Goal: Task Accomplishment & Management: Use online tool/utility

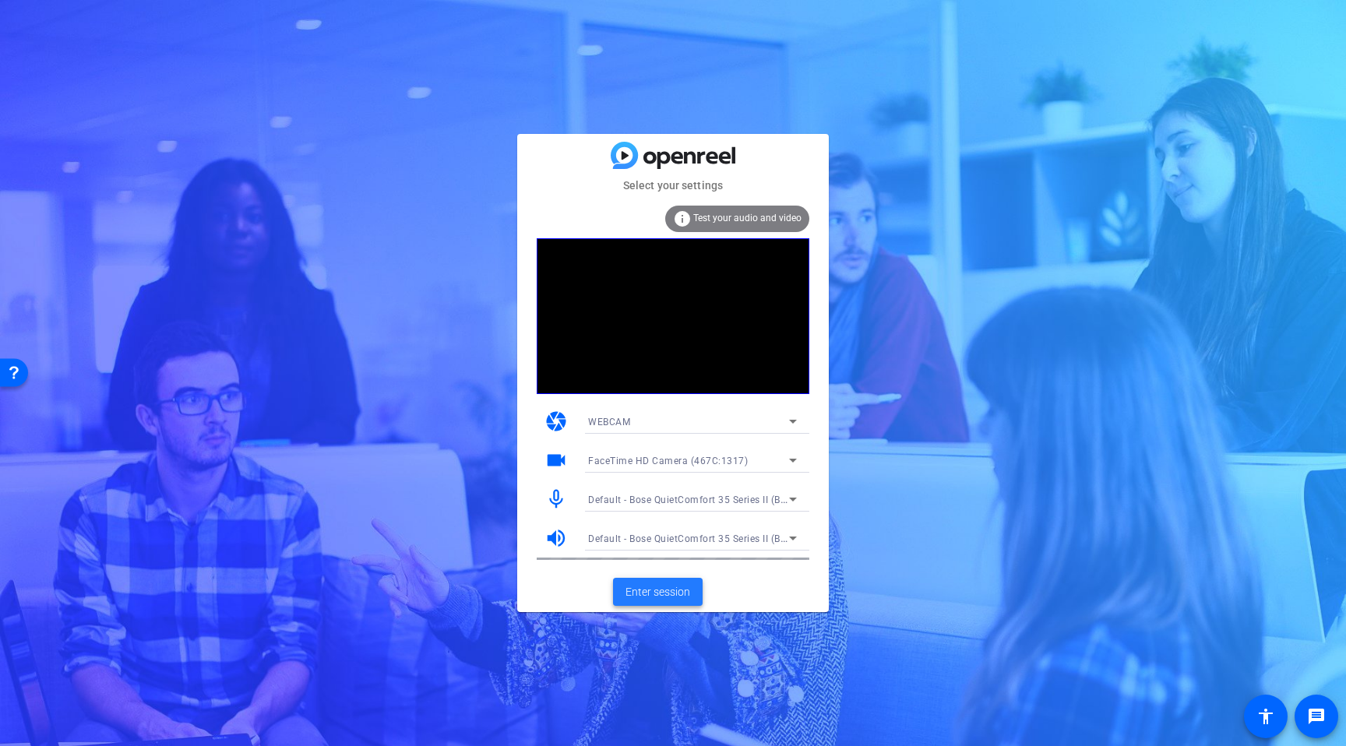
click at [671, 591] on span "Enter session" at bounding box center [658, 592] width 65 height 16
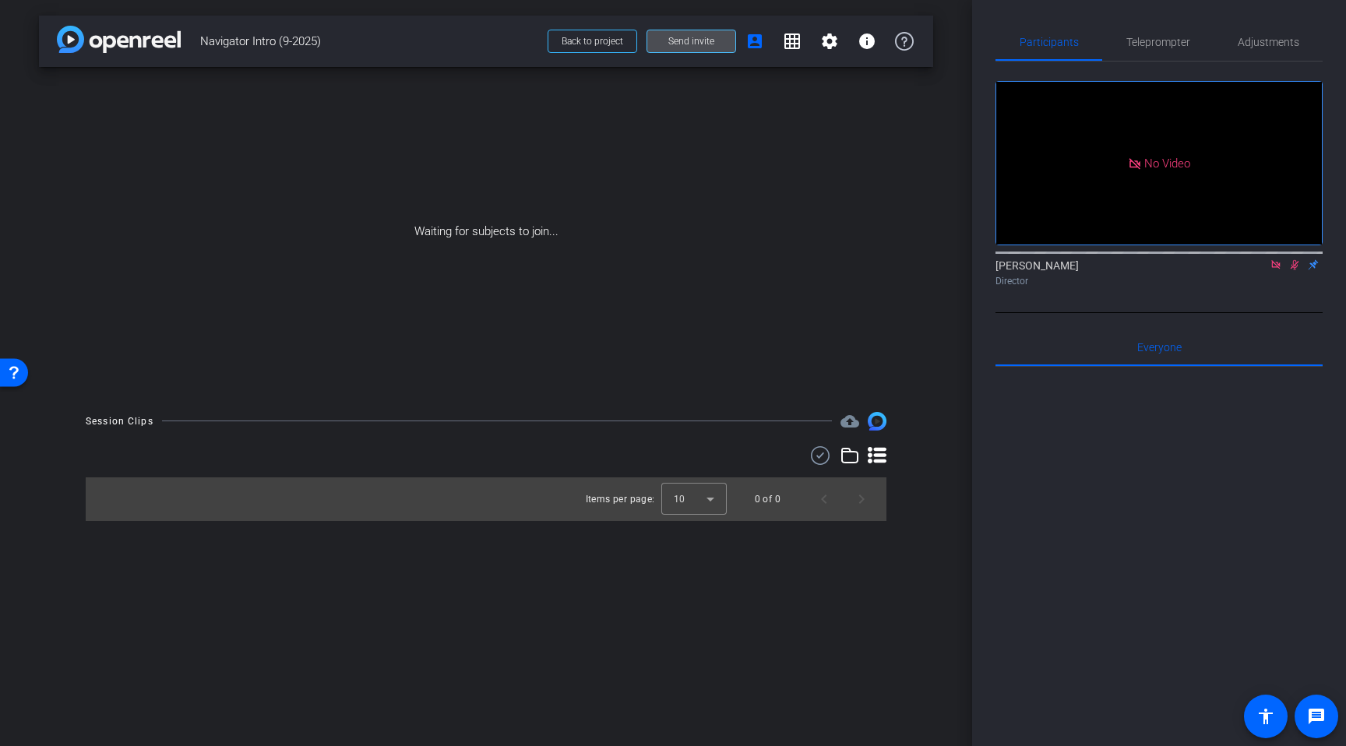
click at [672, 41] on span "Send invite" at bounding box center [691, 41] width 46 height 12
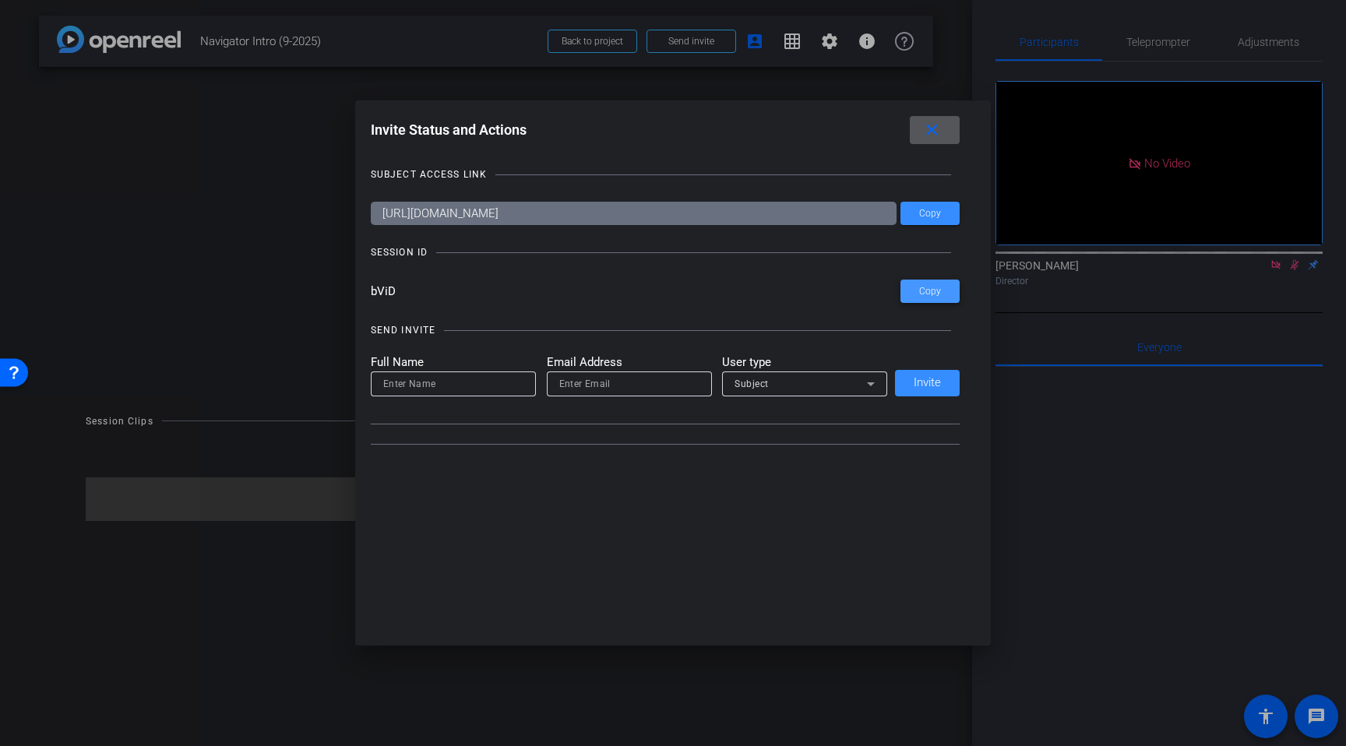
click at [938, 295] on span "Copy" at bounding box center [930, 292] width 22 height 12
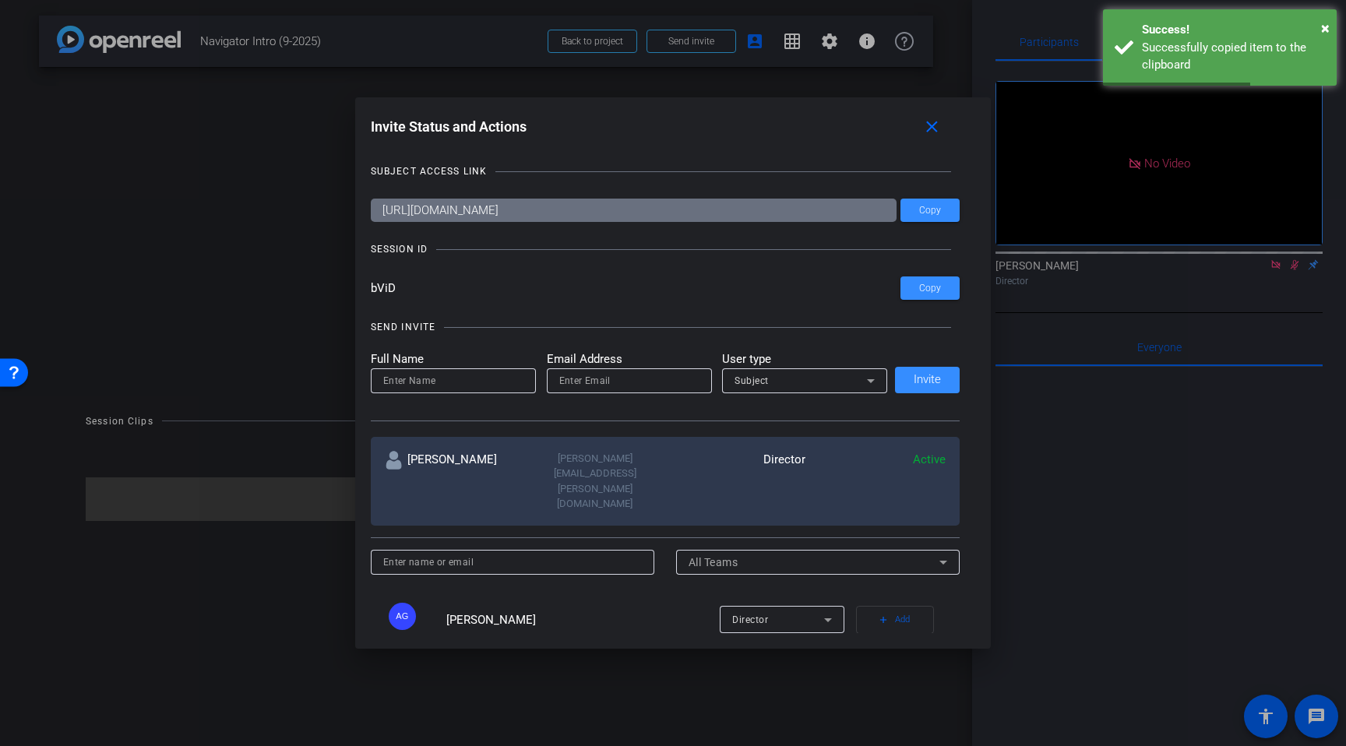
click at [245, 145] on div at bounding box center [673, 373] width 1346 height 746
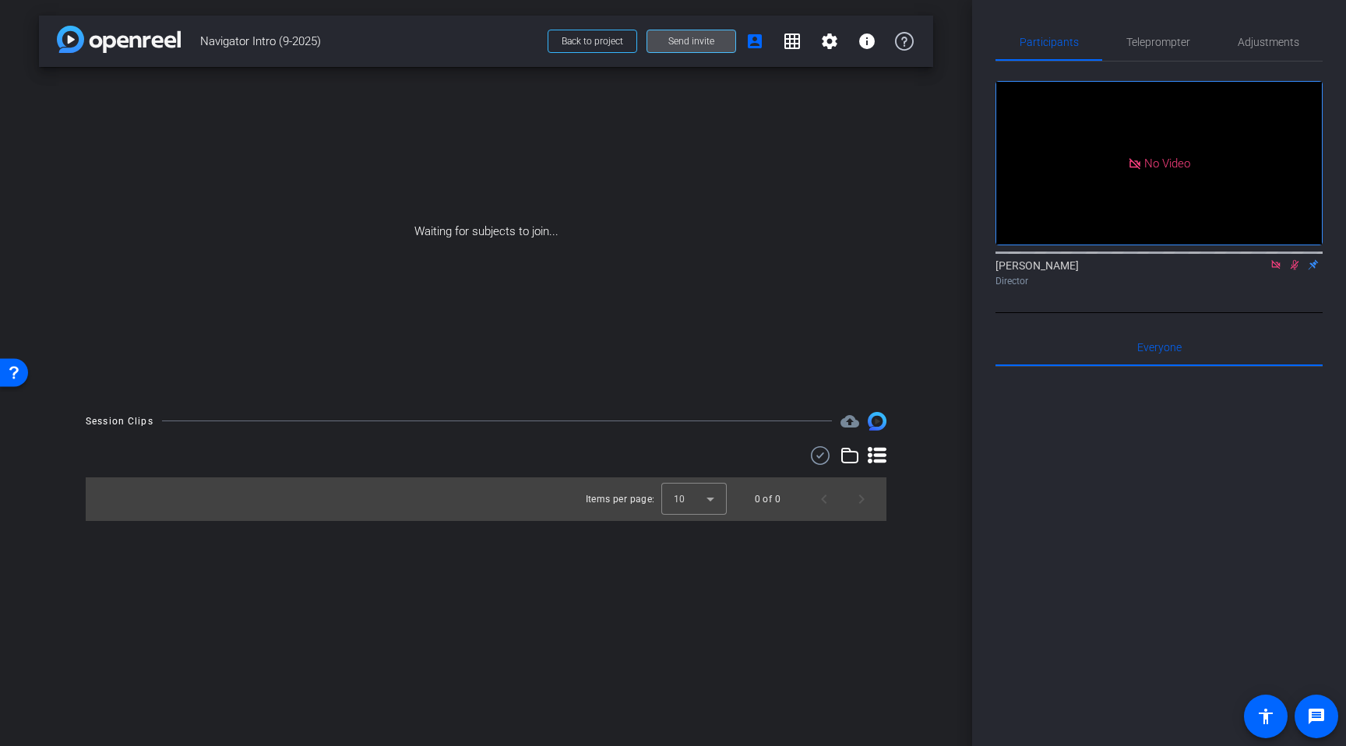
click at [704, 37] on span "Send invite" at bounding box center [691, 41] width 46 height 12
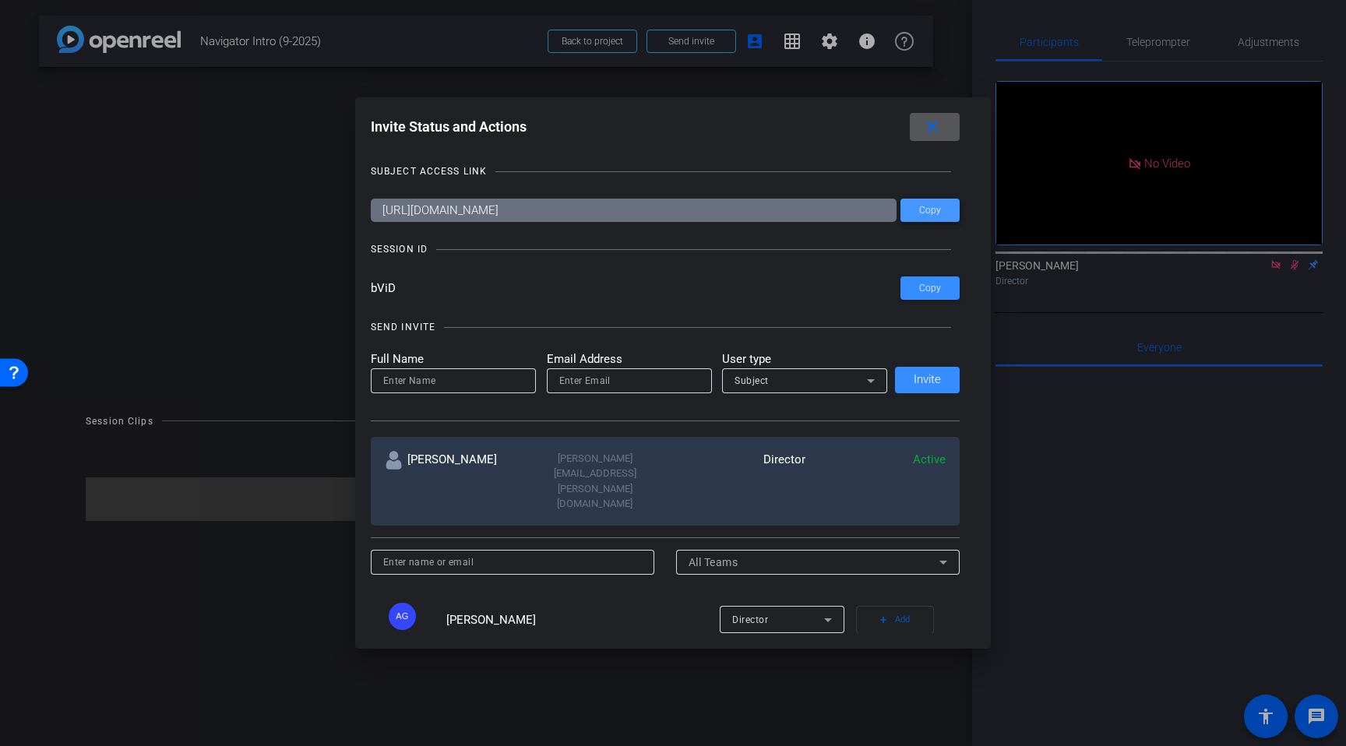
click at [941, 213] on span at bounding box center [930, 210] width 59 height 37
click at [912, 298] on span at bounding box center [930, 288] width 59 height 37
click at [235, 134] on div at bounding box center [673, 373] width 1346 height 746
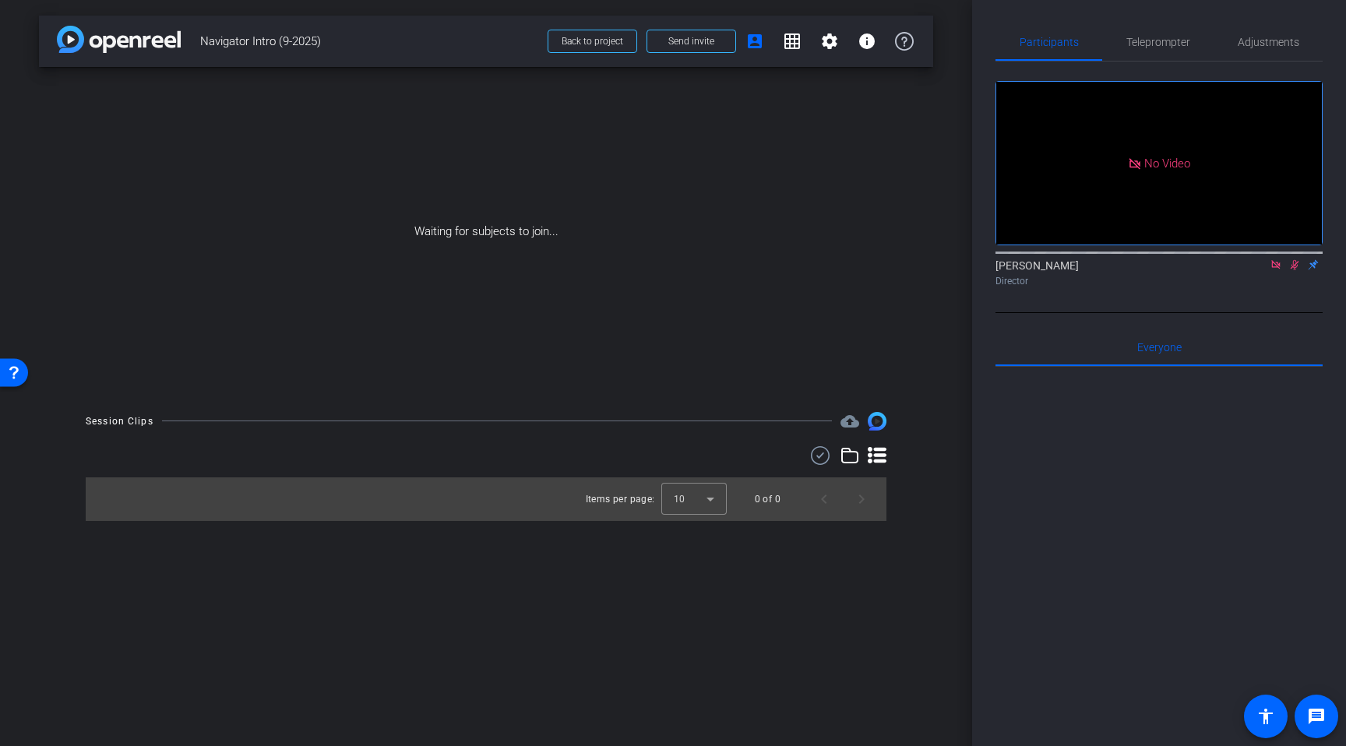
click at [1295, 270] on icon at bounding box center [1295, 265] width 9 height 10
click at [1281, 270] on icon at bounding box center [1276, 264] width 12 height 11
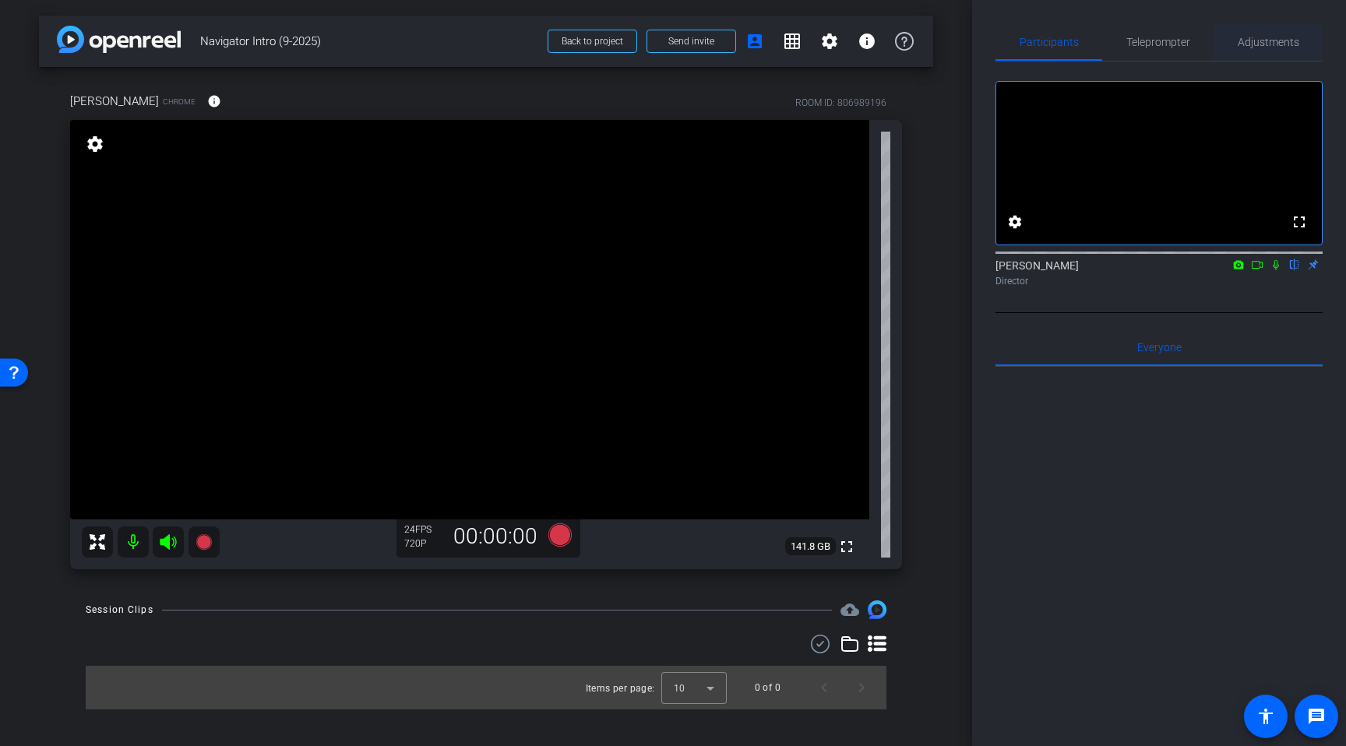
click at [1243, 45] on span "Adjustments" at bounding box center [1269, 42] width 62 height 11
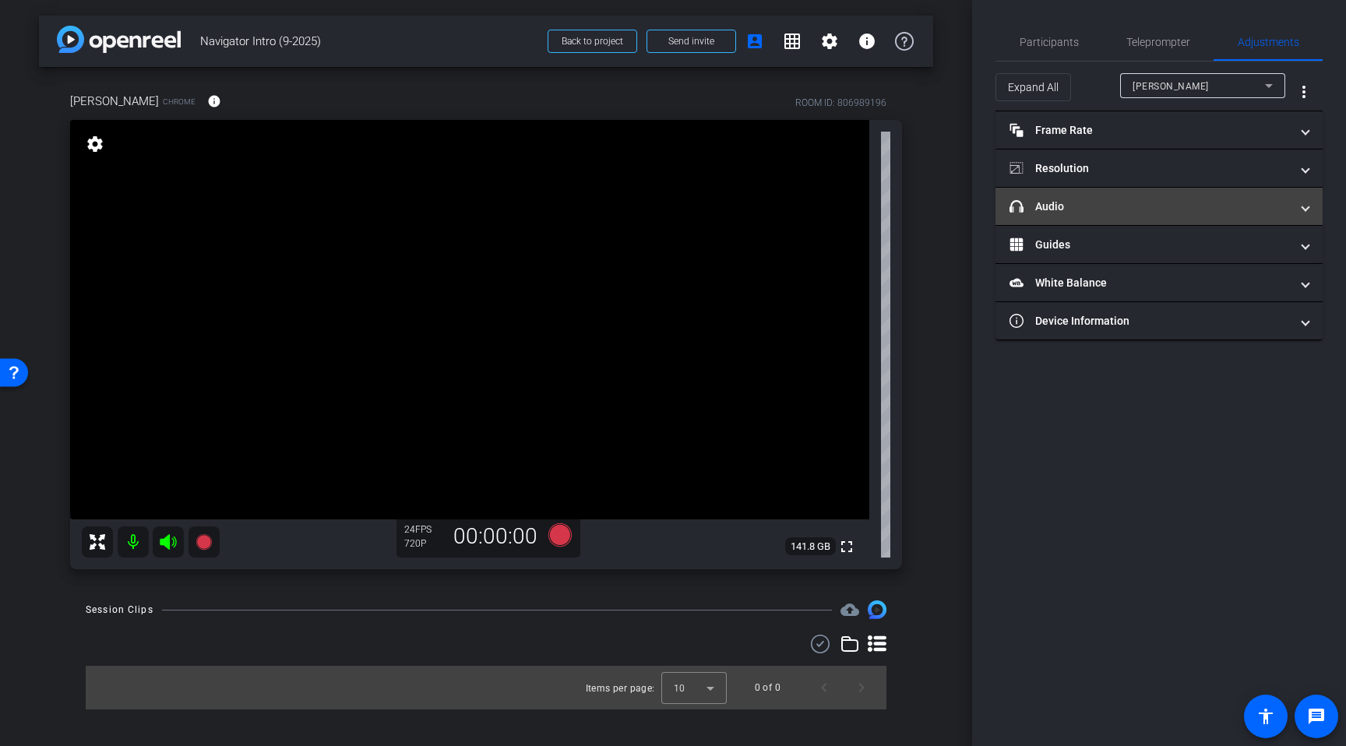
drag, startPoint x: 1268, startPoint y: 208, endPoint x: 1279, endPoint y: 206, distance: 10.2
click at [1272, 207] on mat-panel-title "headphone icon Audio" at bounding box center [1150, 207] width 280 height 16
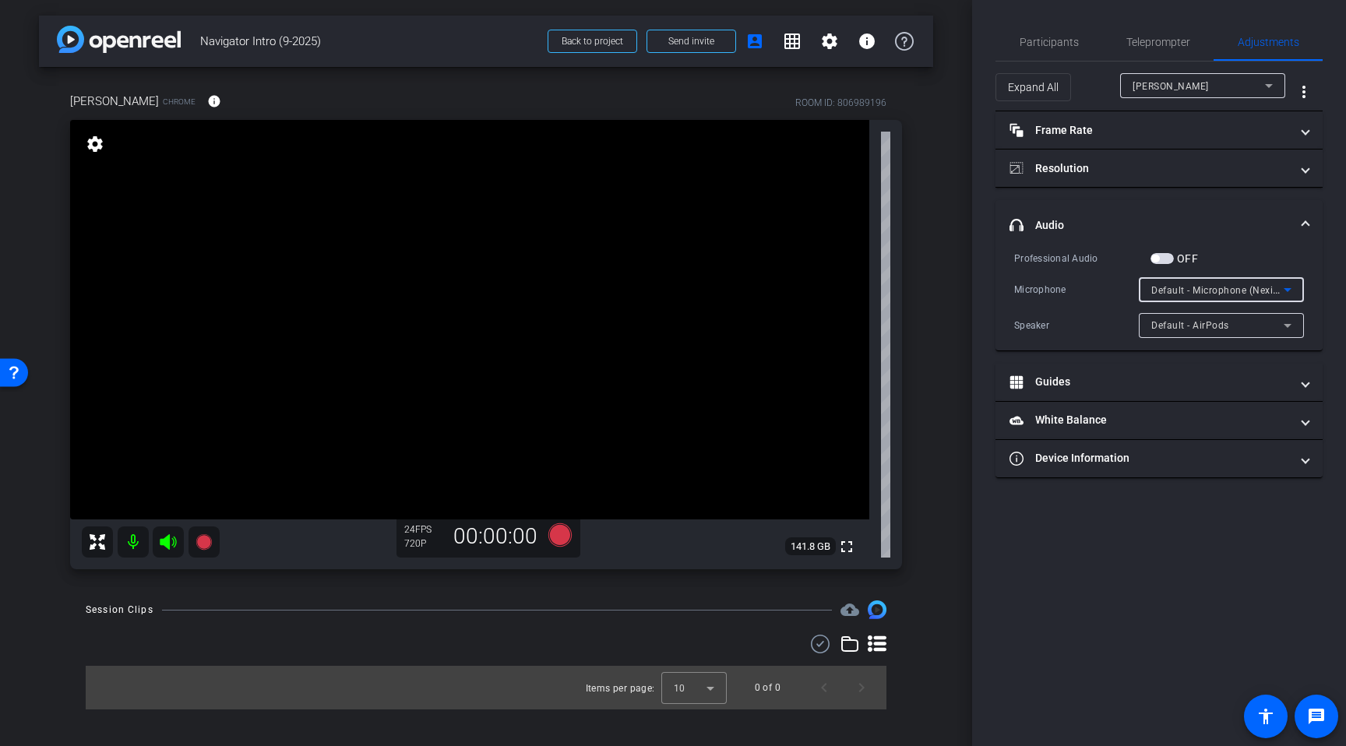
click at [1203, 292] on span "Default - Microphone (NexiGo N660P FHD Webcam Audio) (0bda:0567)" at bounding box center [1315, 290] width 326 height 12
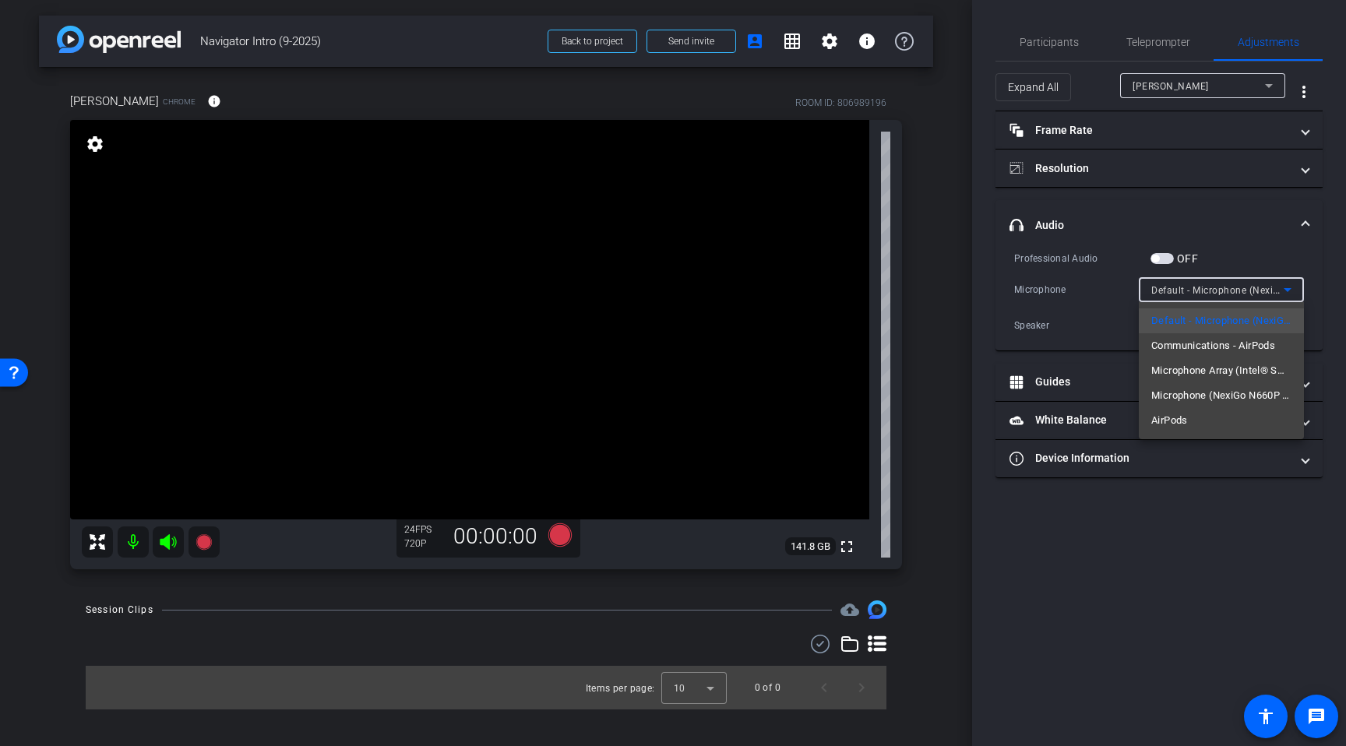
click at [1088, 137] on div at bounding box center [673, 373] width 1346 height 746
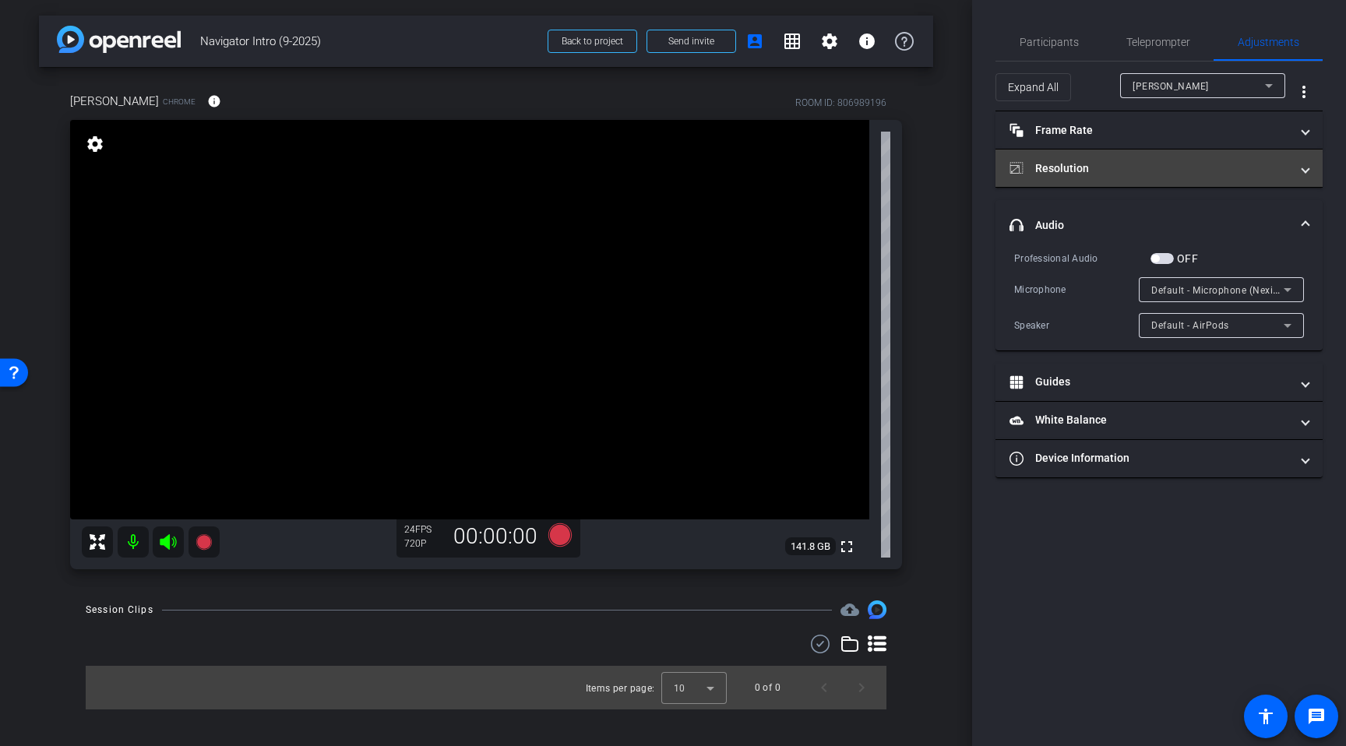
click at [1134, 172] on mat-panel-title "Resolution" at bounding box center [1150, 169] width 280 height 16
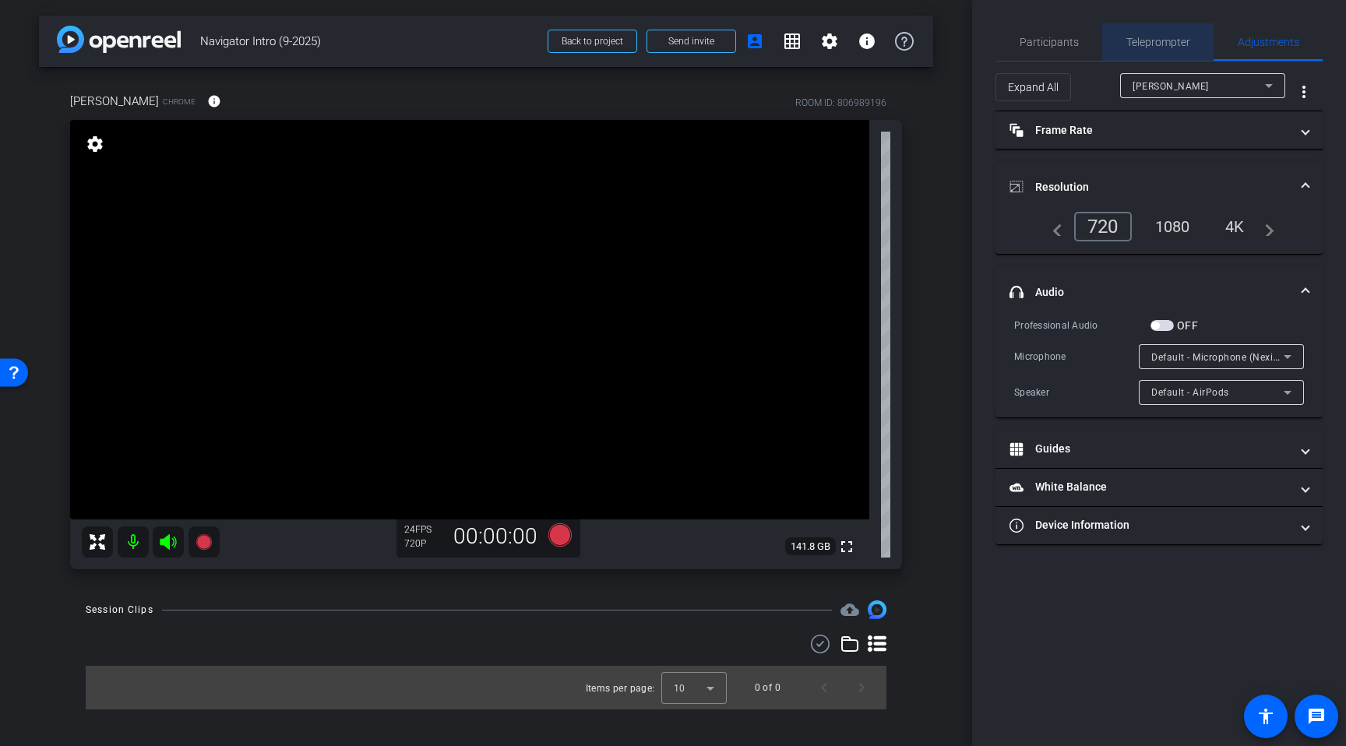
click at [1162, 42] on span "Teleprompter" at bounding box center [1159, 42] width 64 height 11
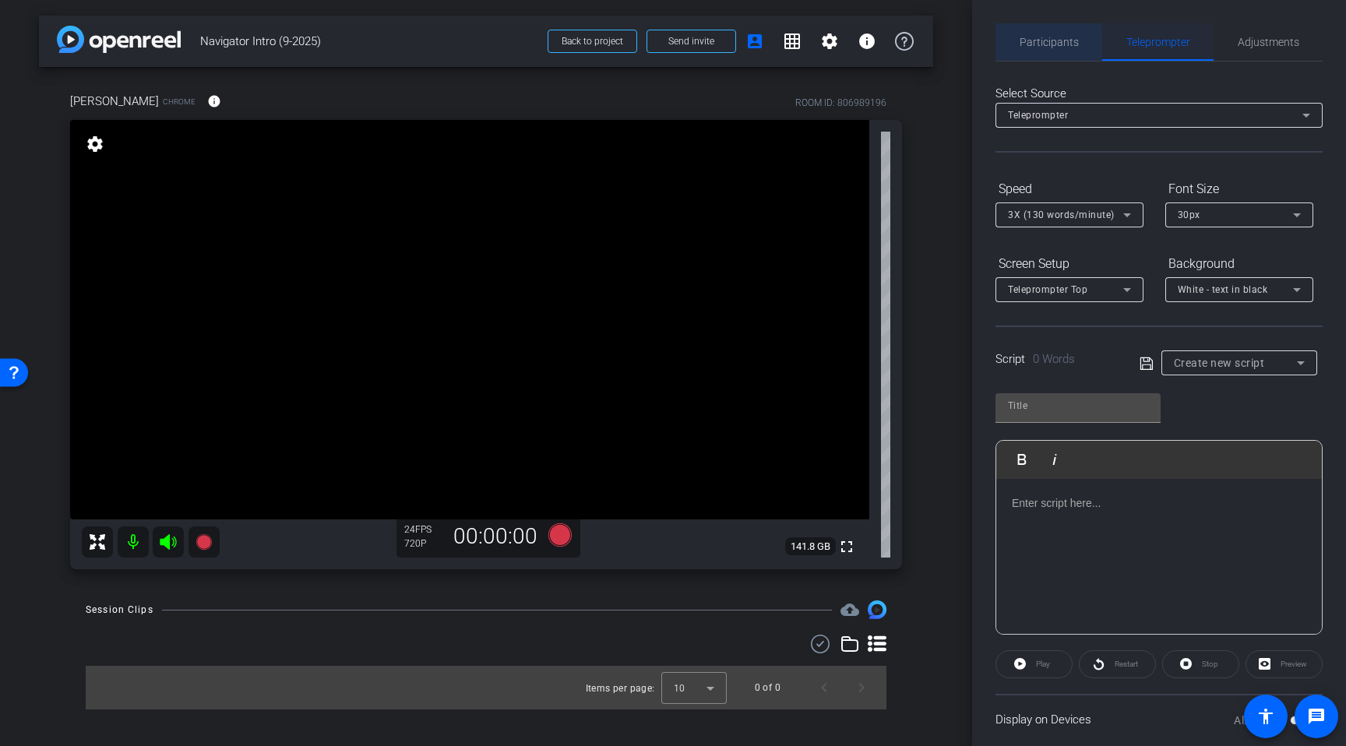
drag, startPoint x: 1045, startPoint y: 45, endPoint x: 1101, endPoint y: 26, distance: 59.1
click at [1046, 44] on span "Participants" at bounding box center [1049, 42] width 59 height 11
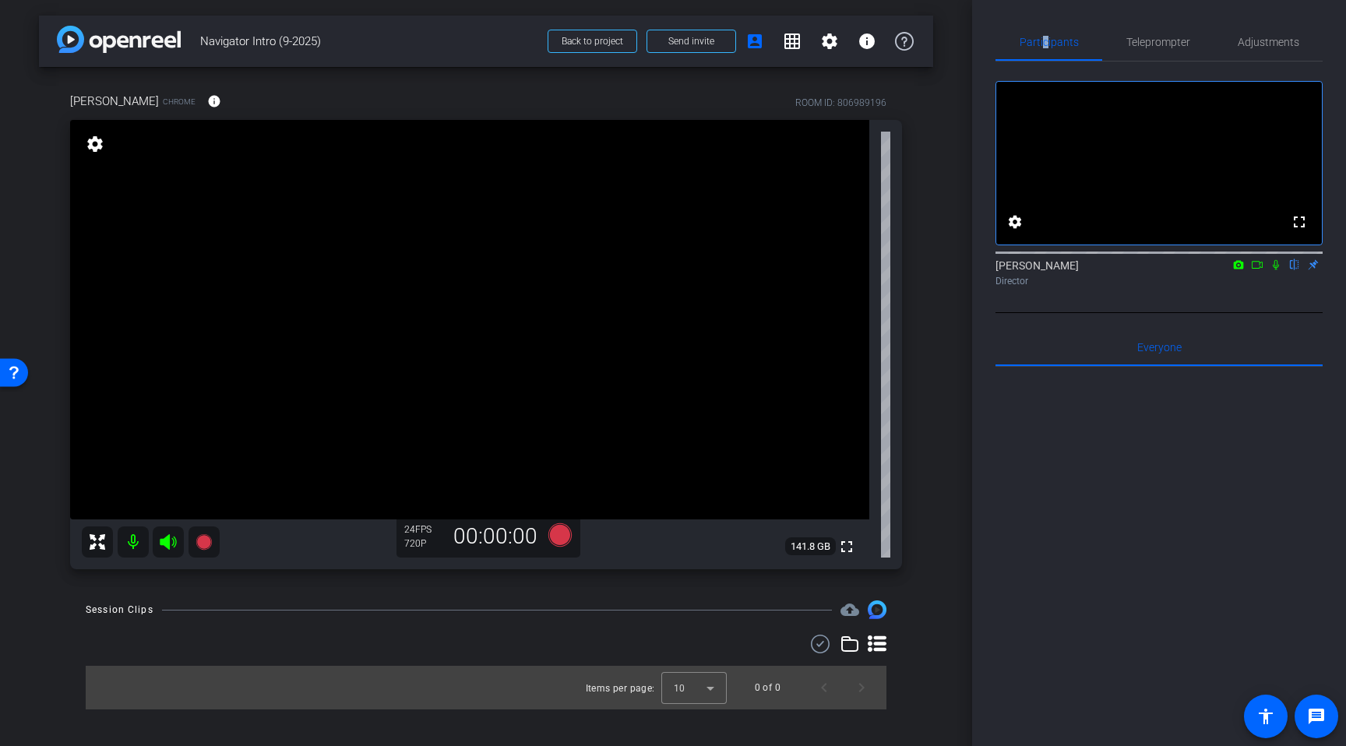
click at [166, 541] on icon at bounding box center [168, 542] width 16 height 16
click at [557, 537] on icon at bounding box center [560, 535] width 23 height 23
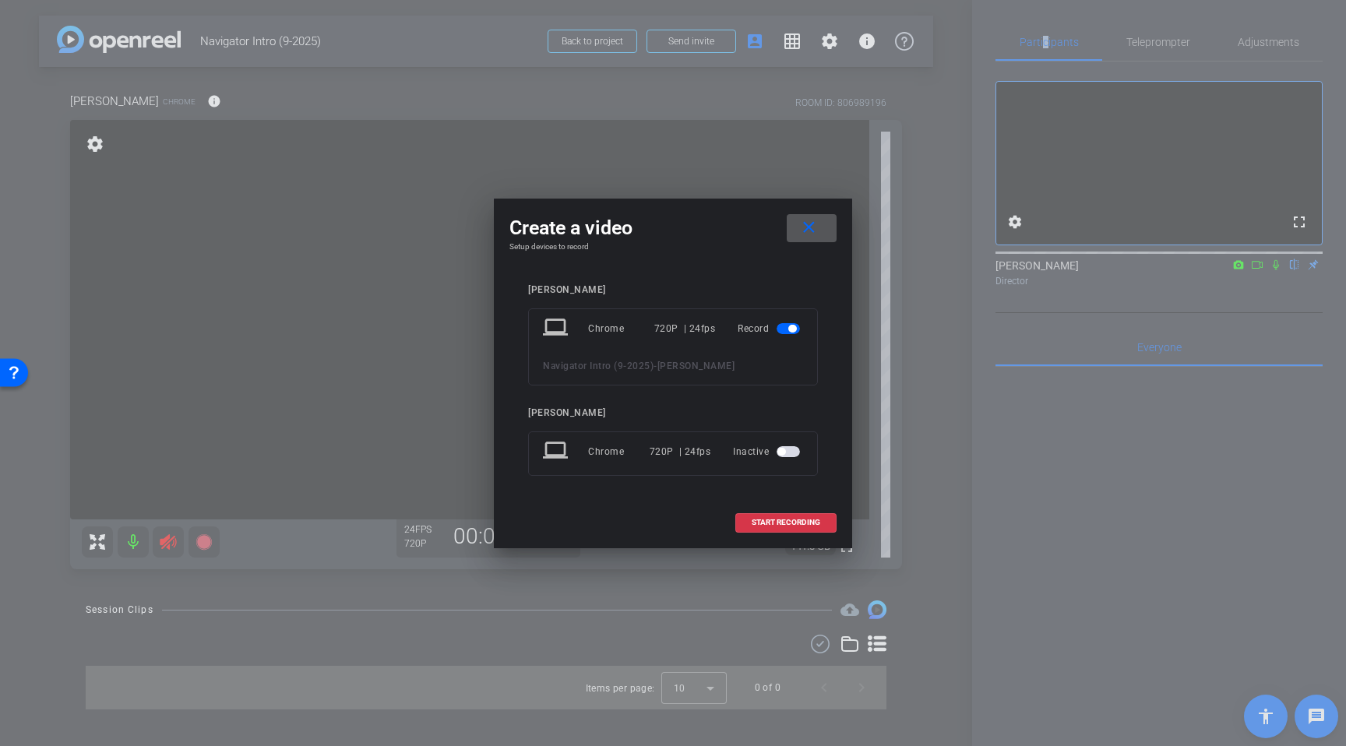
drag, startPoint x: 764, startPoint y: 526, endPoint x: 892, endPoint y: 494, distance: 132.5
click at [767, 524] on span "START RECORDING" at bounding box center [786, 523] width 69 height 8
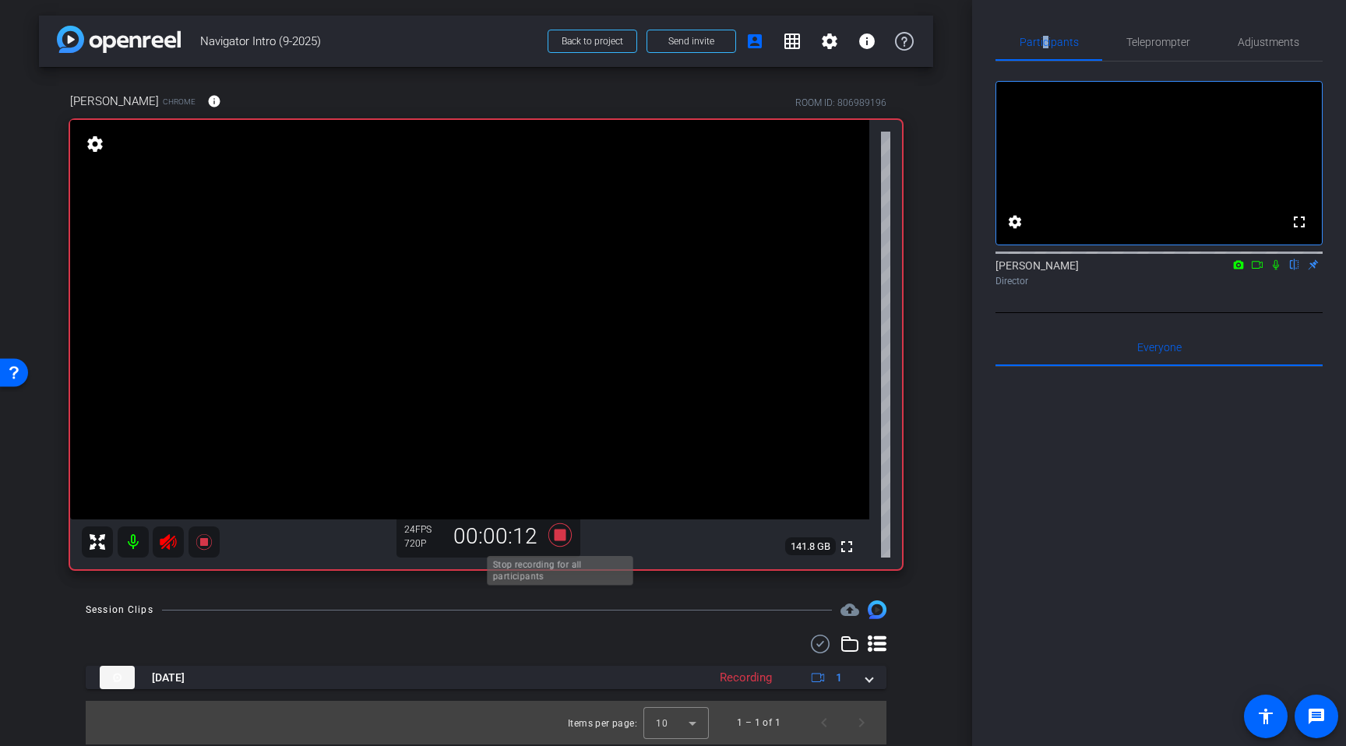
click at [563, 540] on icon at bounding box center [560, 535] width 23 height 23
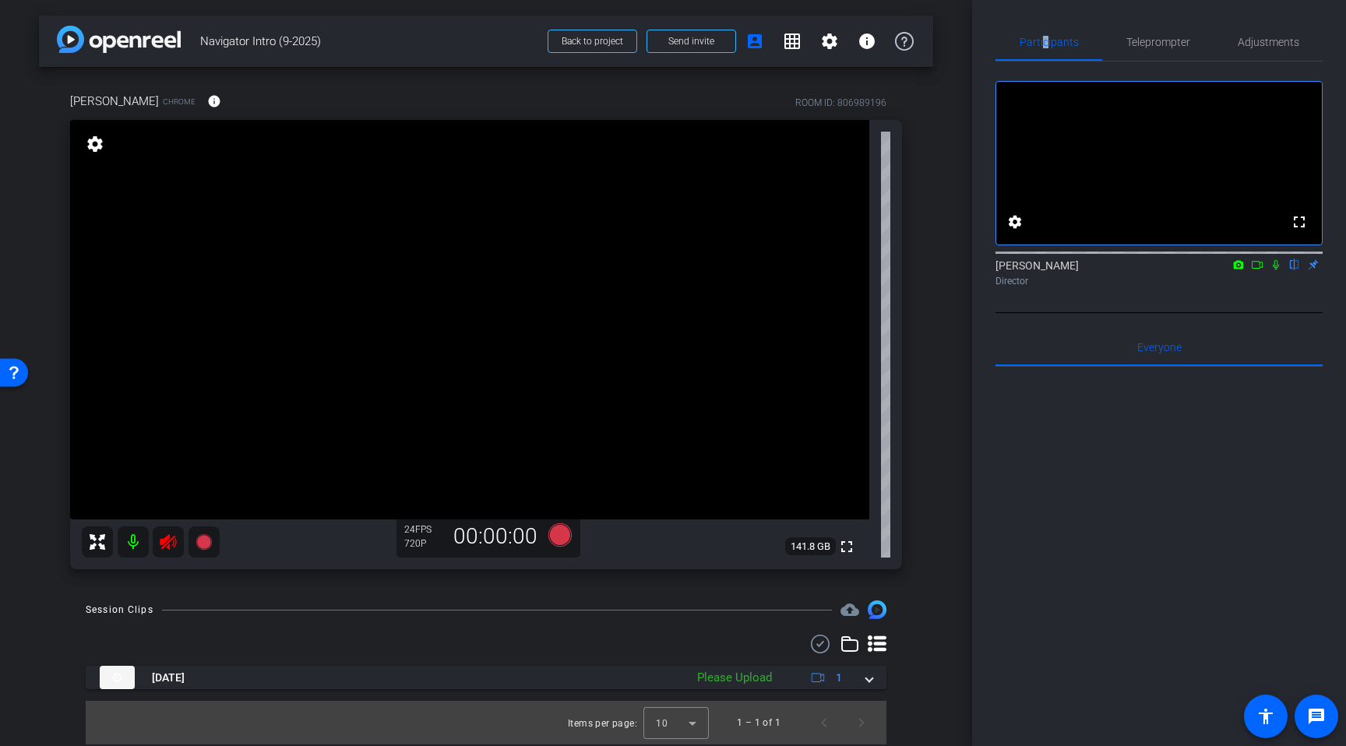
click at [177, 545] on icon at bounding box center [168, 542] width 19 height 19
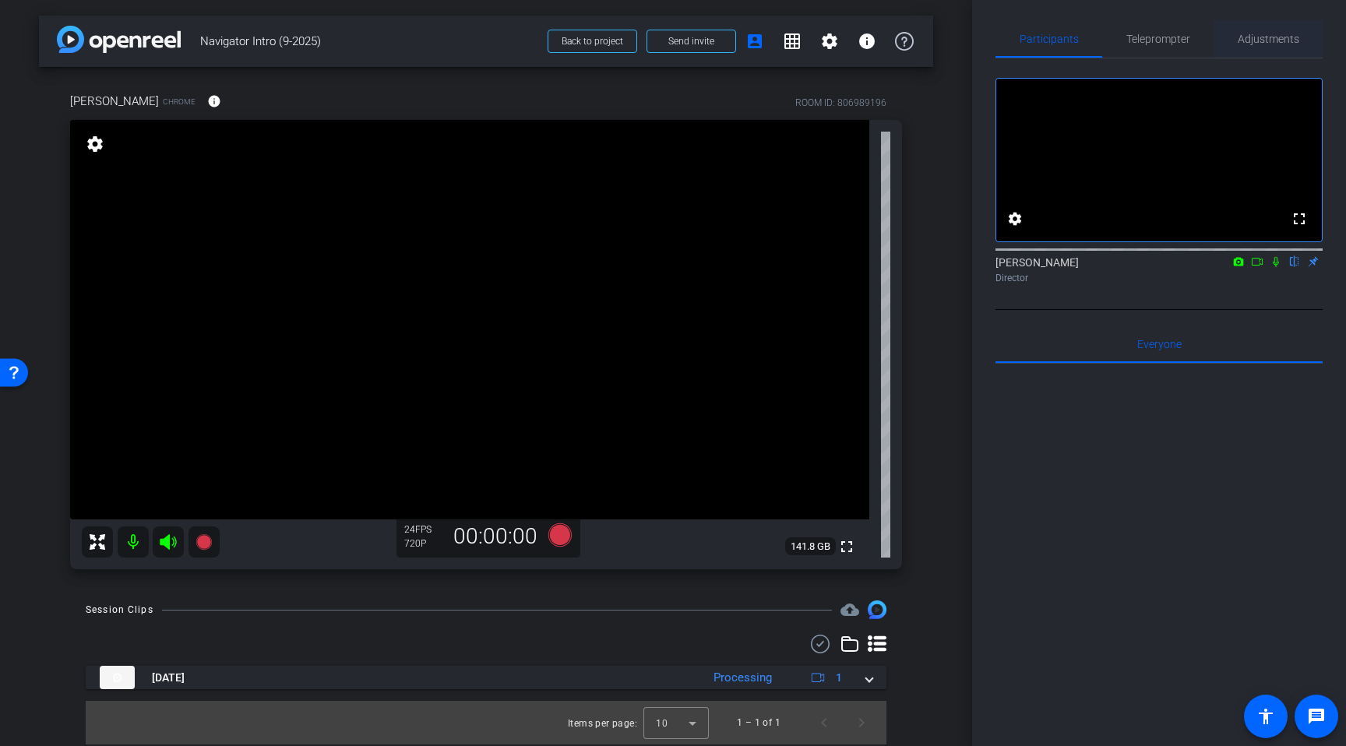
click at [1265, 48] on span "Adjustments" at bounding box center [1269, 38] width 62 height 37
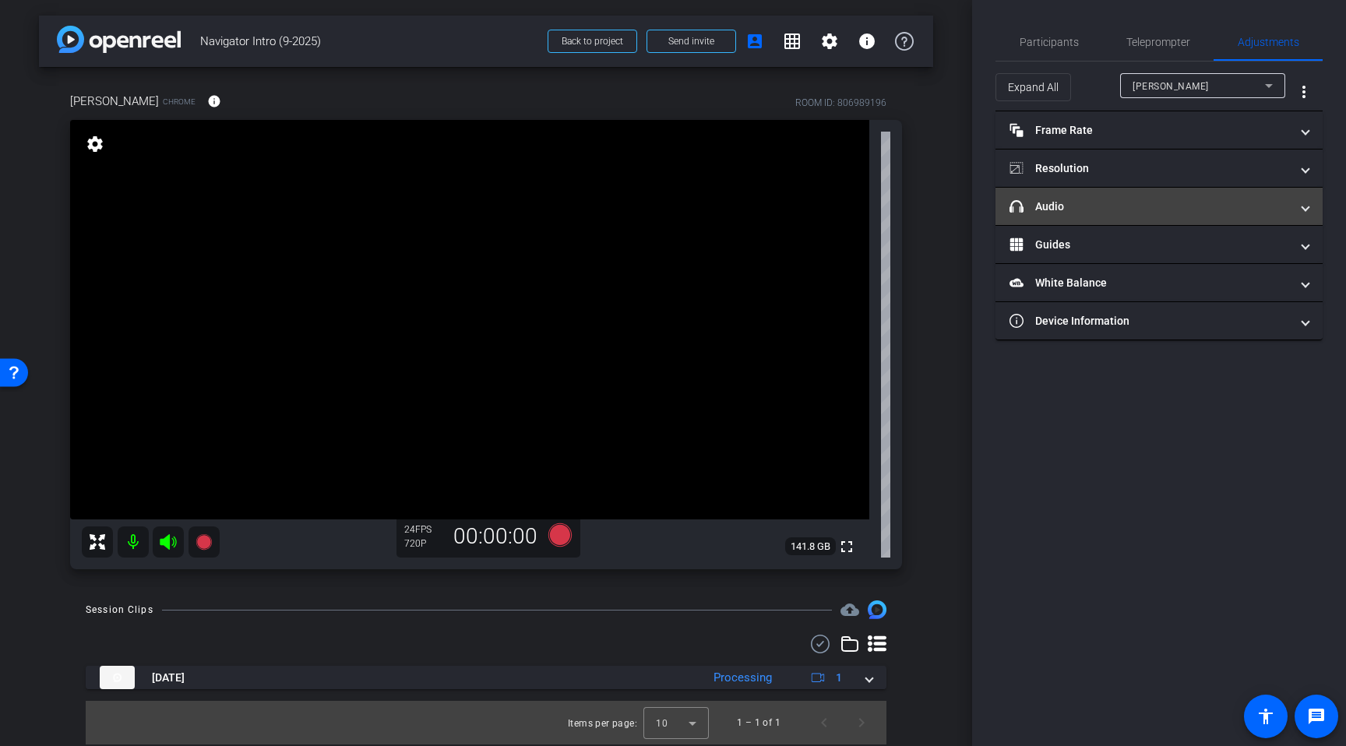
click at [1172, 220] on mat-expansion-panel-header "headphone icon Audio" at bounding box center [1159, 206] width 327 height 37
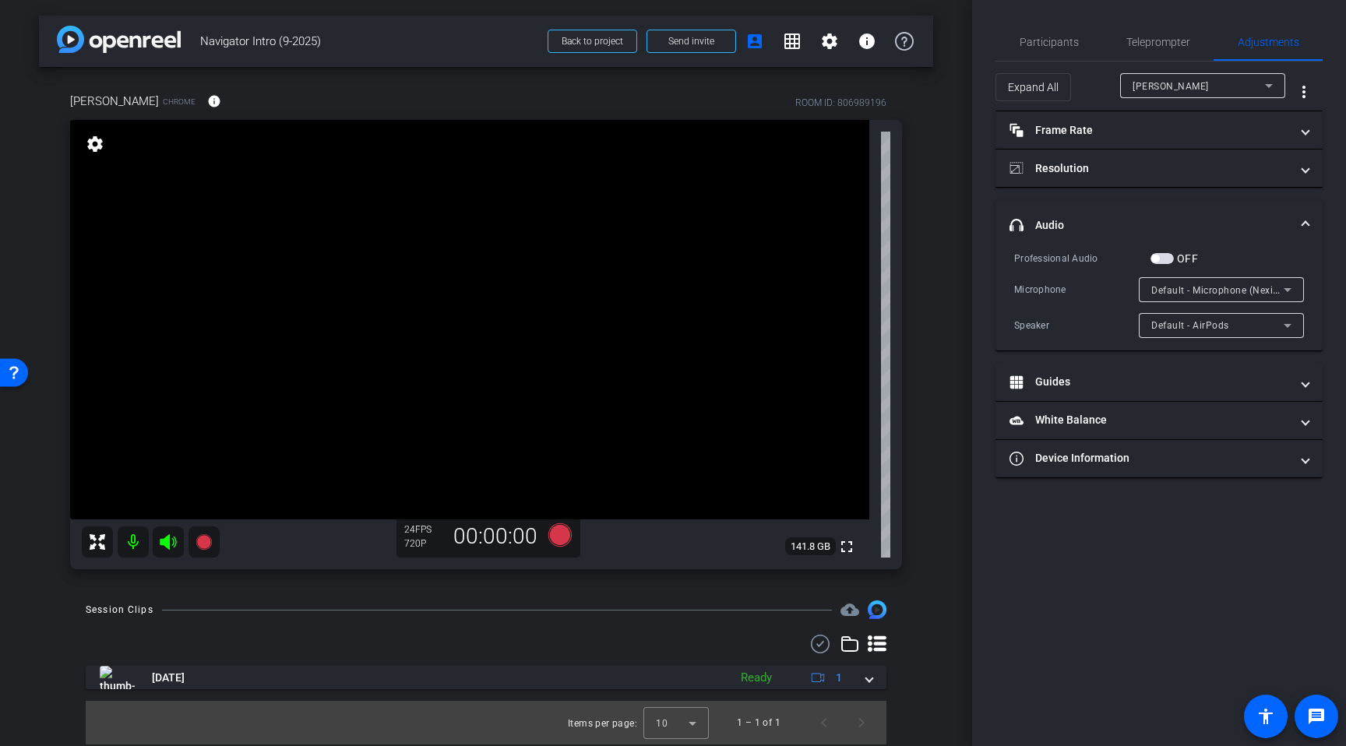
click at [1207, 288] on span "Default - Microphone (NexiGo N660P FHD Webcam Audio) (0bda:0567)" at bounding box center [1315, 290] width 326 height 12
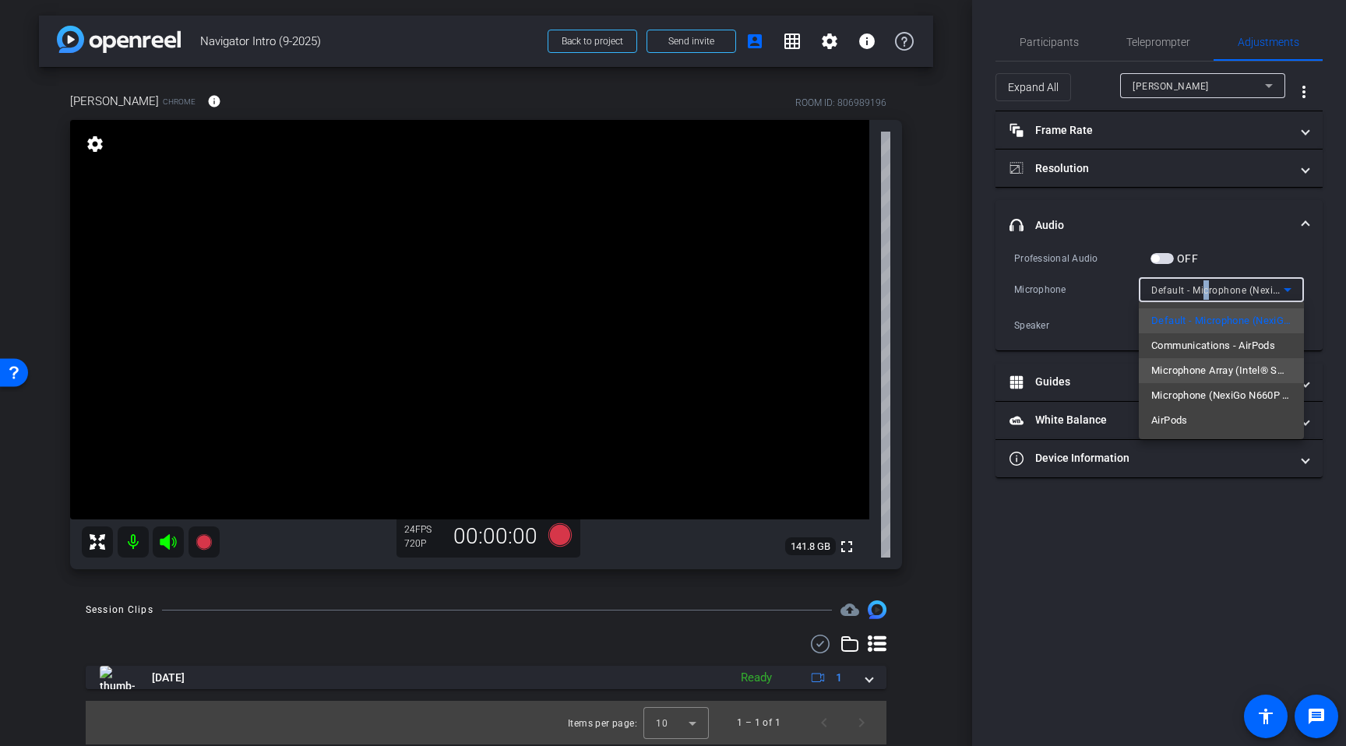
click at [1224, 379] on span "Microphone Array (Intel® Smart Sound Technology for Digital Microphones)" at bounding box center [1222, 371] width 140 height 19
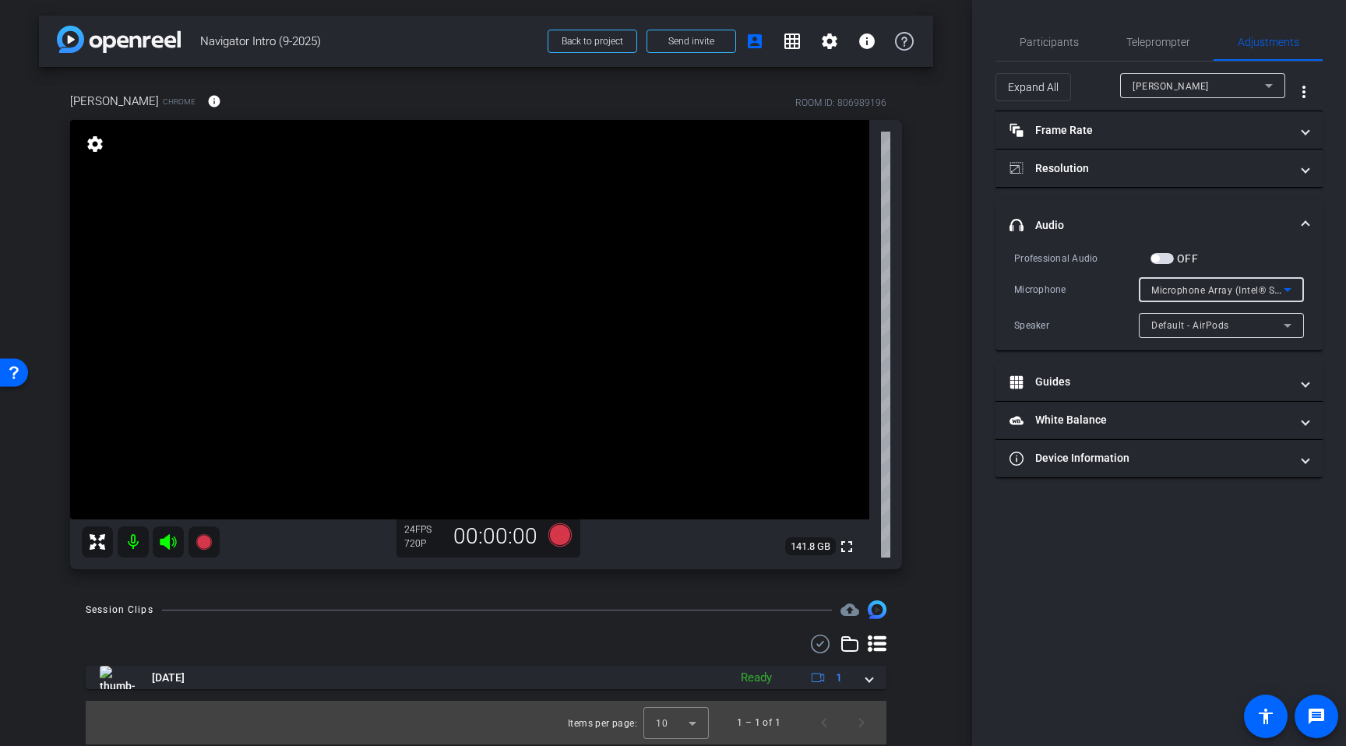
click at [1212, 291] on span "Microphone Array (Intel® Smart Sound Technology for Digital Microphones)" at bounding box center [1324, 290] width 345 height 12
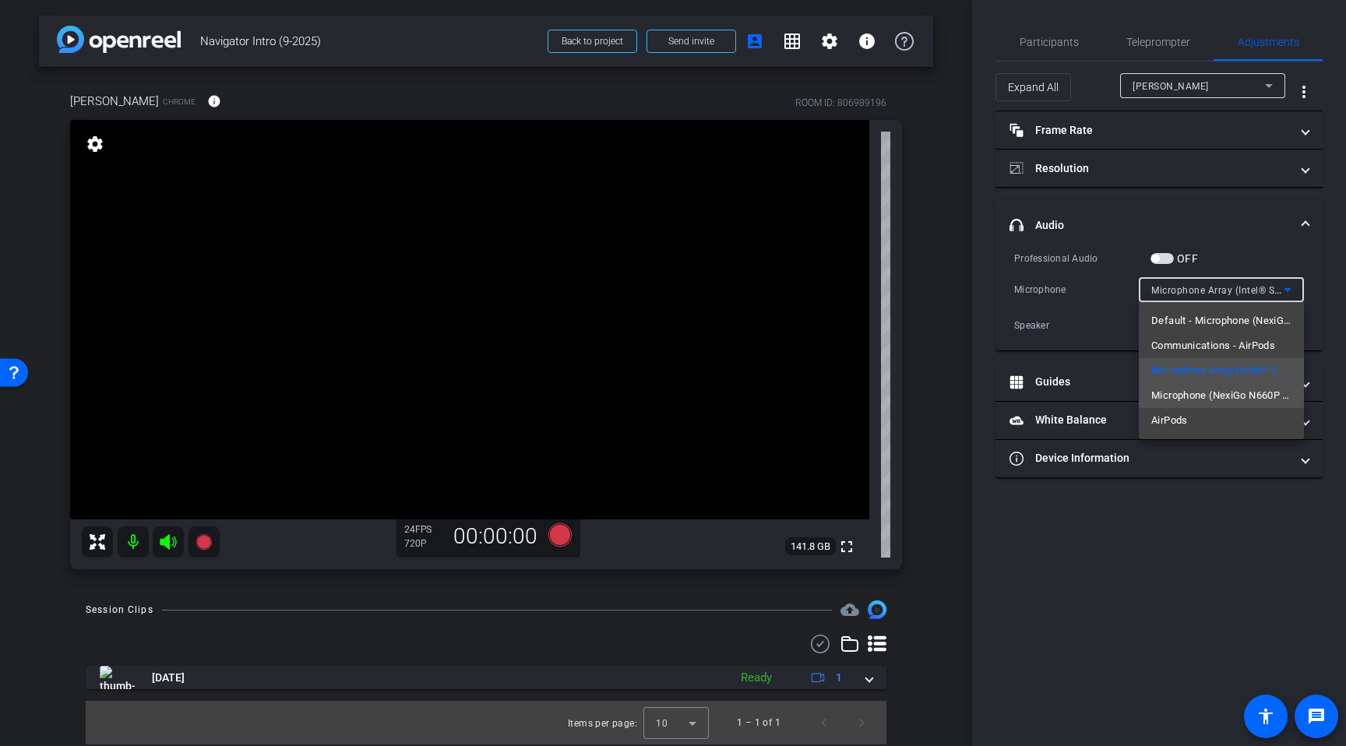
click at [1223, 398] on span "Microphone (NexiGo N660P FHD Webcam Audio) (0bda:0567)" at bounding box center [1222, 395] width 140 height 19
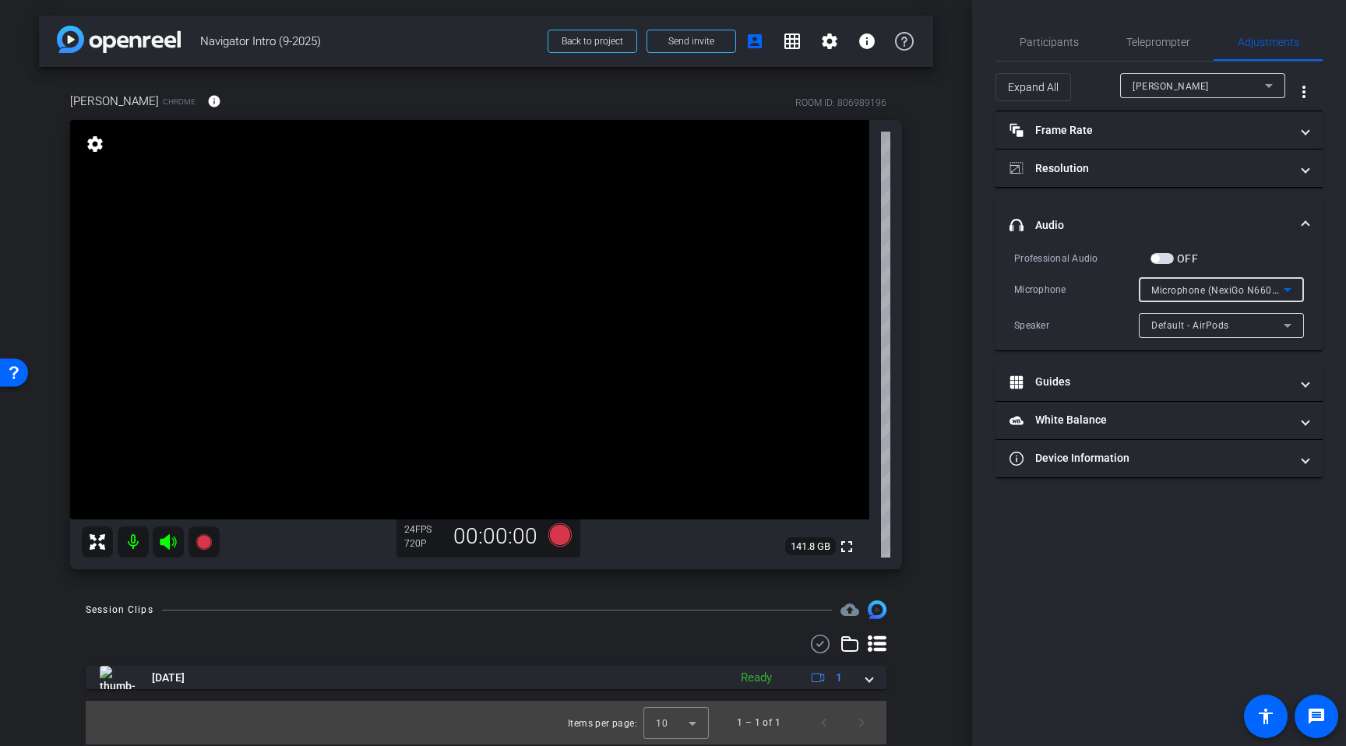
click at [1197, 293] on span "Microphone (NexiGo N660P FHD Webcam Audio) (0bda:0567)" at bounding box center [1294, 290] width 284 height 12
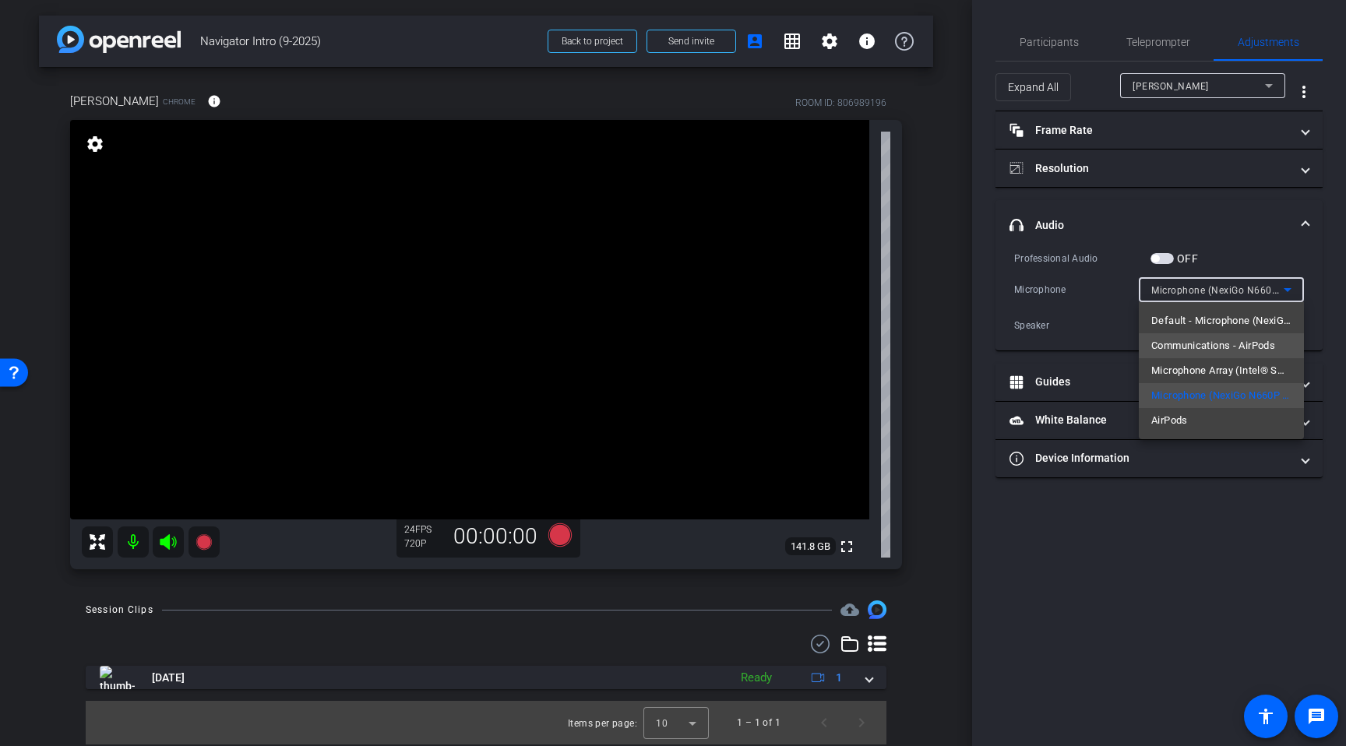
click at [1211, 344] on span "Communications - AirPods" at bounding box center [1214, 346] width 124 height 19
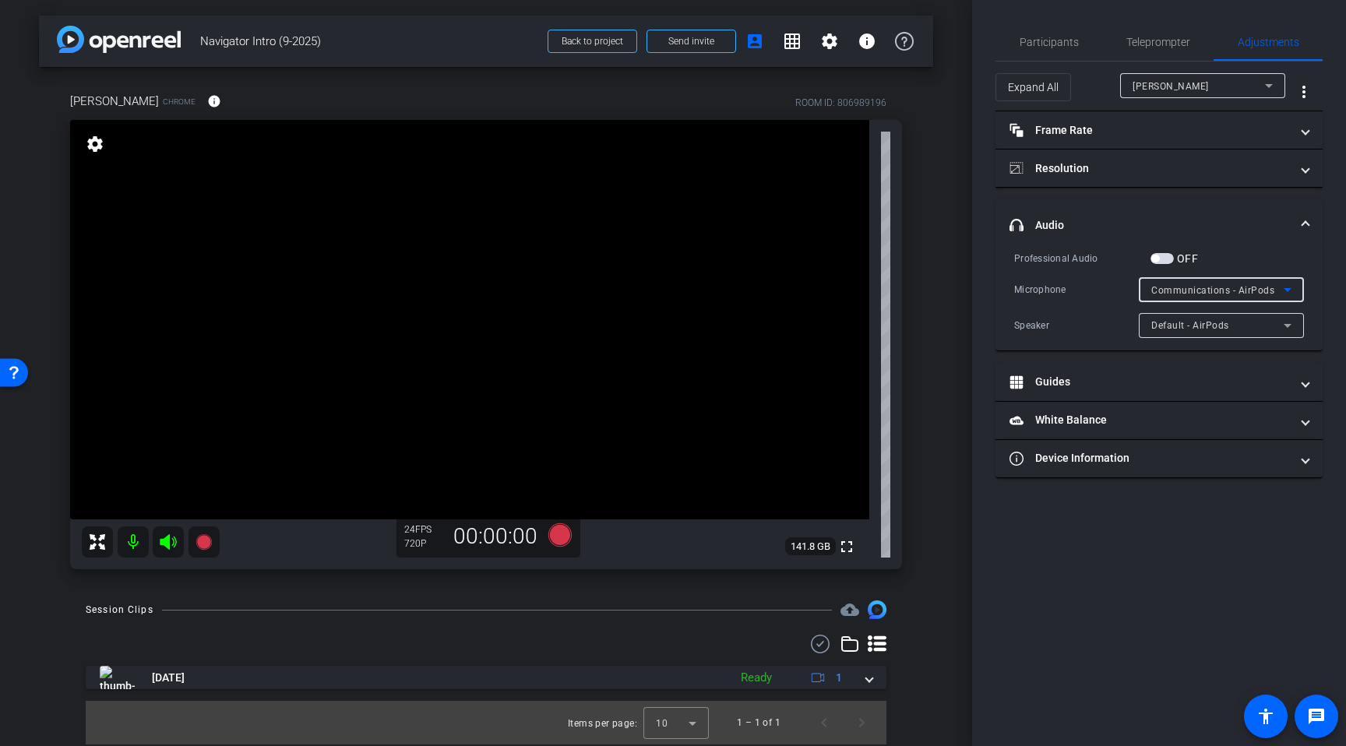
click at [1189, 291] on span "Communications - AirPods" at bounding box center [1213, 290] width 123 height 11
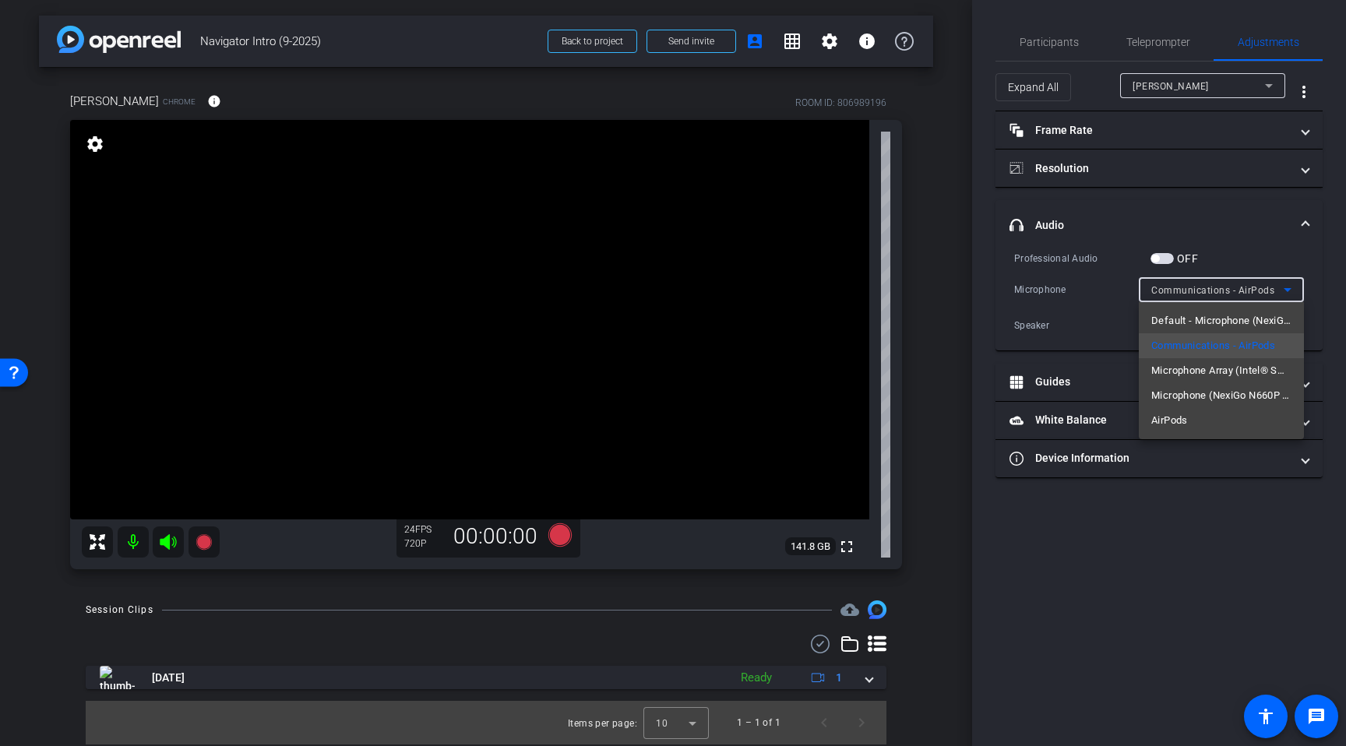
click at [1079, 492] on div at bounding box center [673, 373] width 1346 height 746
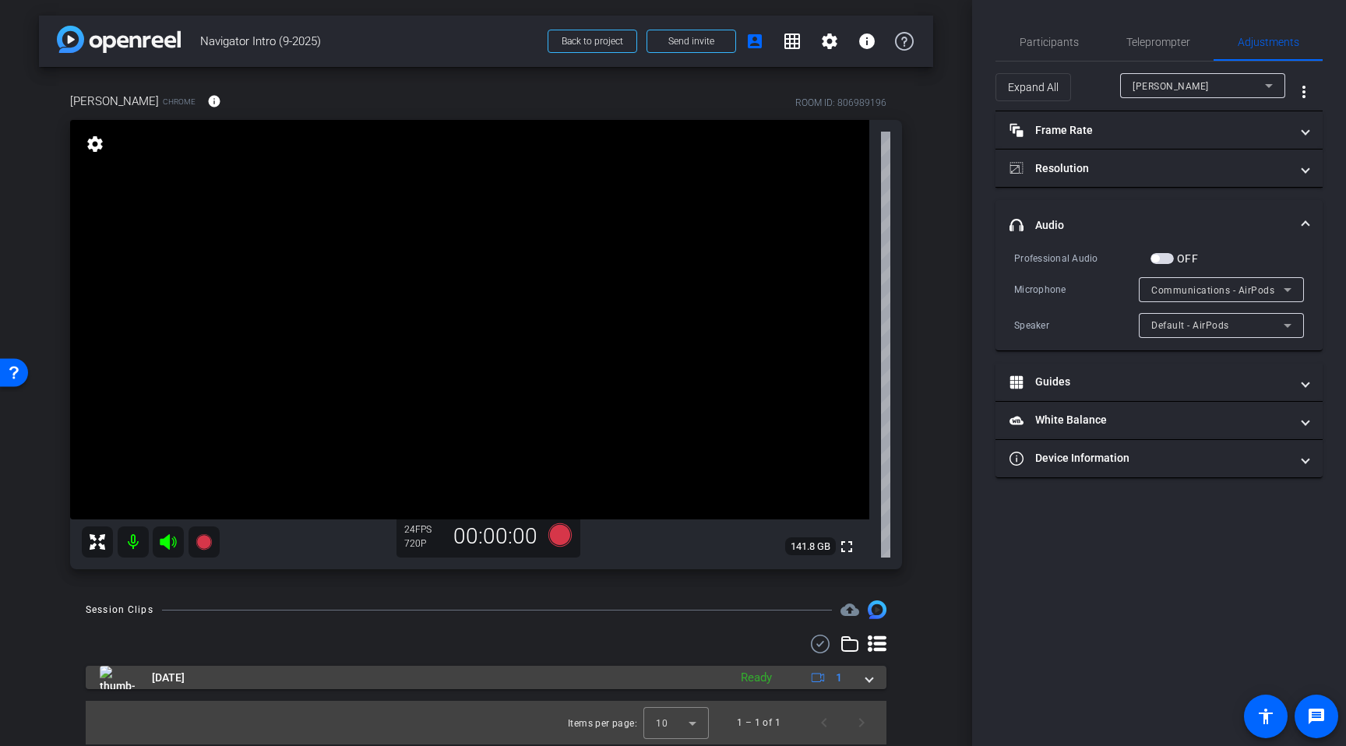
click at [867, 681] on span at bounding box center [869, 678] width 6 height 16
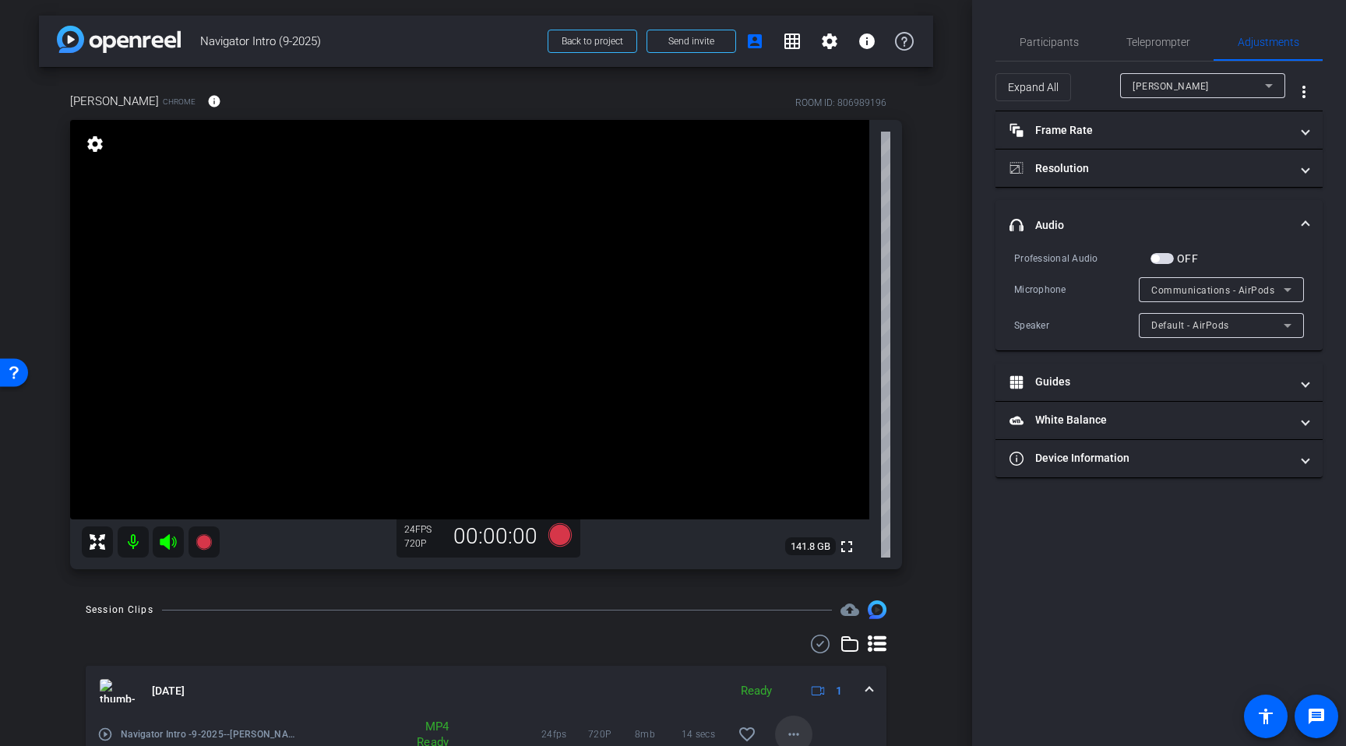
click at [800, 733] on mat-icon "more_horiz" at bounding box center [794, 734] width 19 height 19
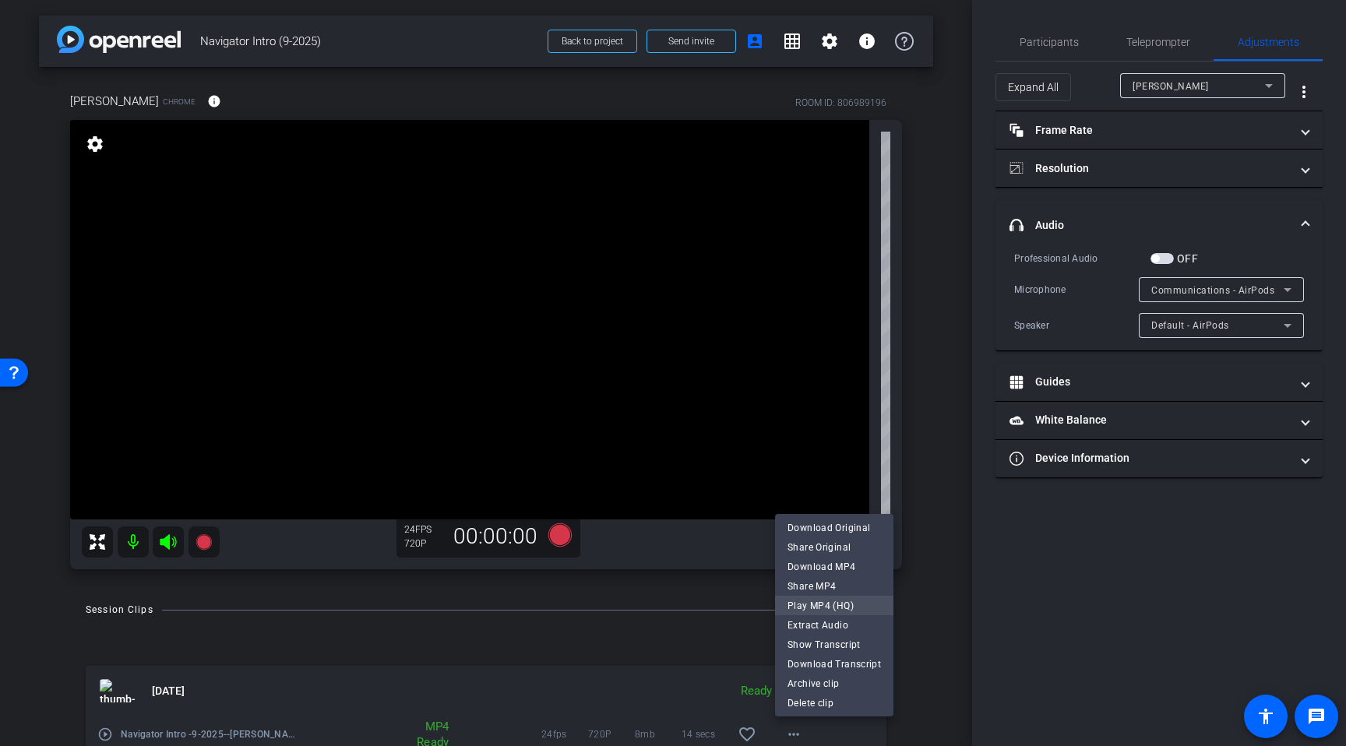
click at [816, 604] on span "Play MP4 (HQ)" at bounding box center [834, 605] width 93 height 19
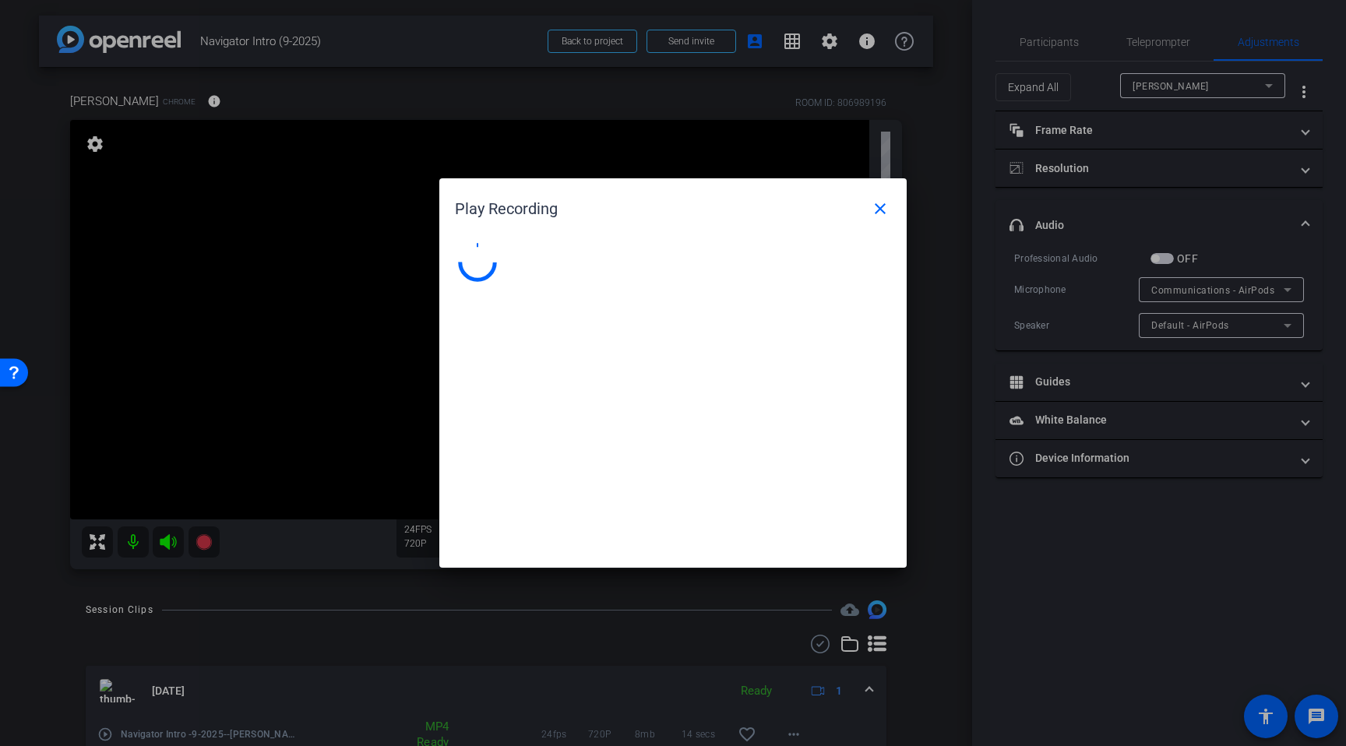
scroll to position [7, 0]
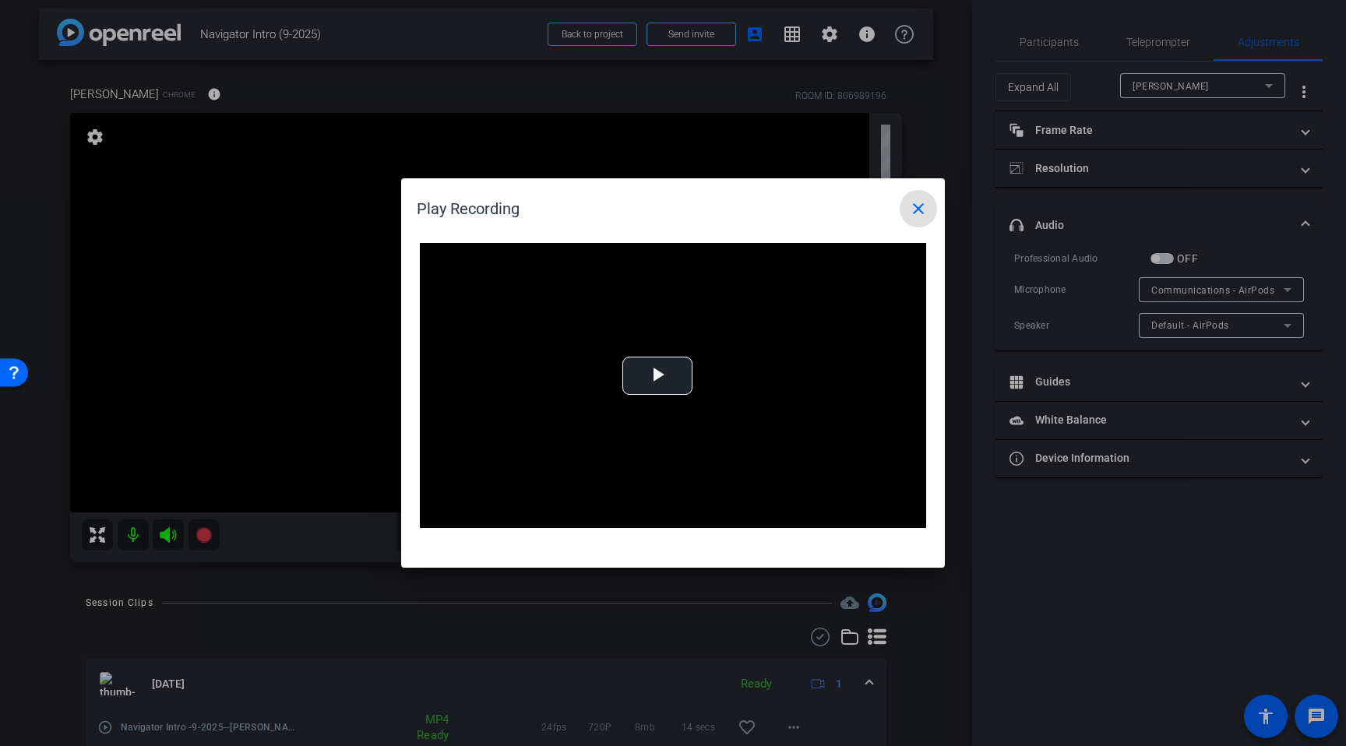
click at [916, 210] on mat-icon "close" at bounding box center [918, 208] width 19 height 19
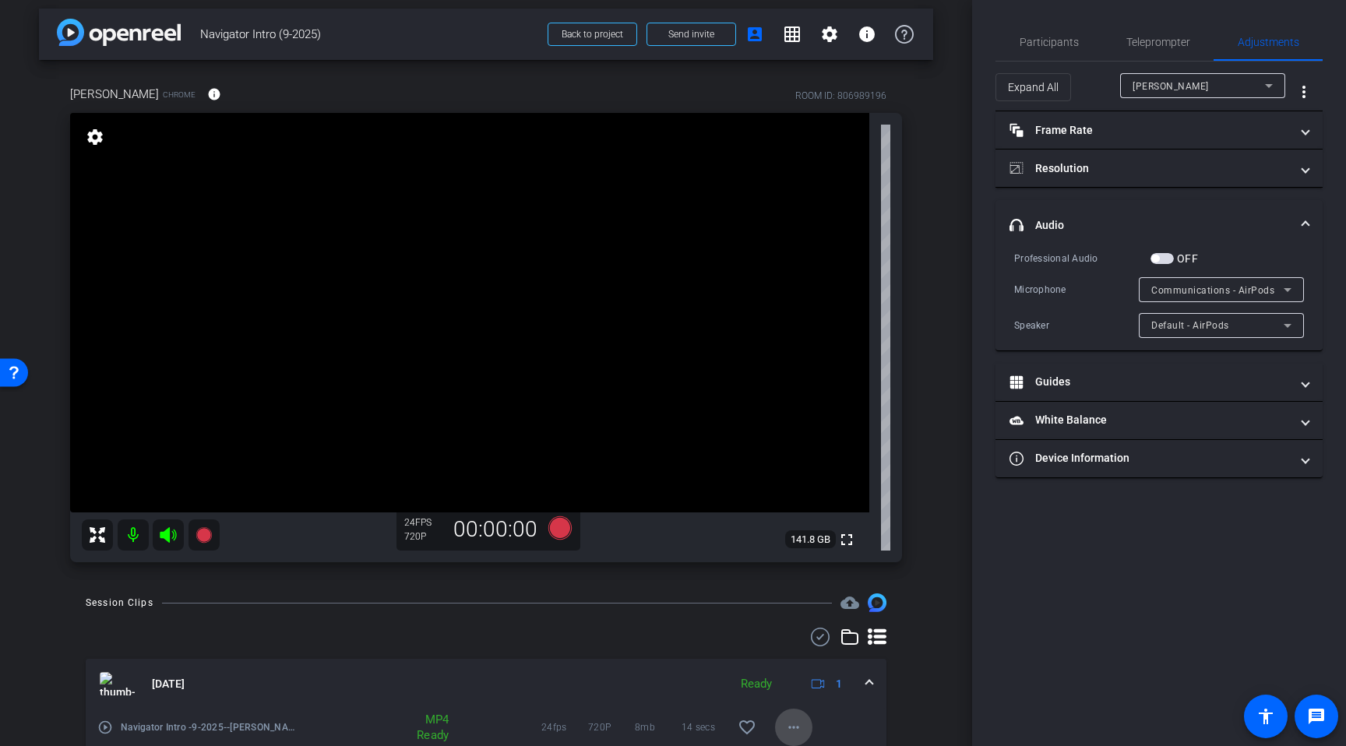
click at [799, 729] on mat-icon "more_horiz" at bounding box center [794, 727] width 19 height 19
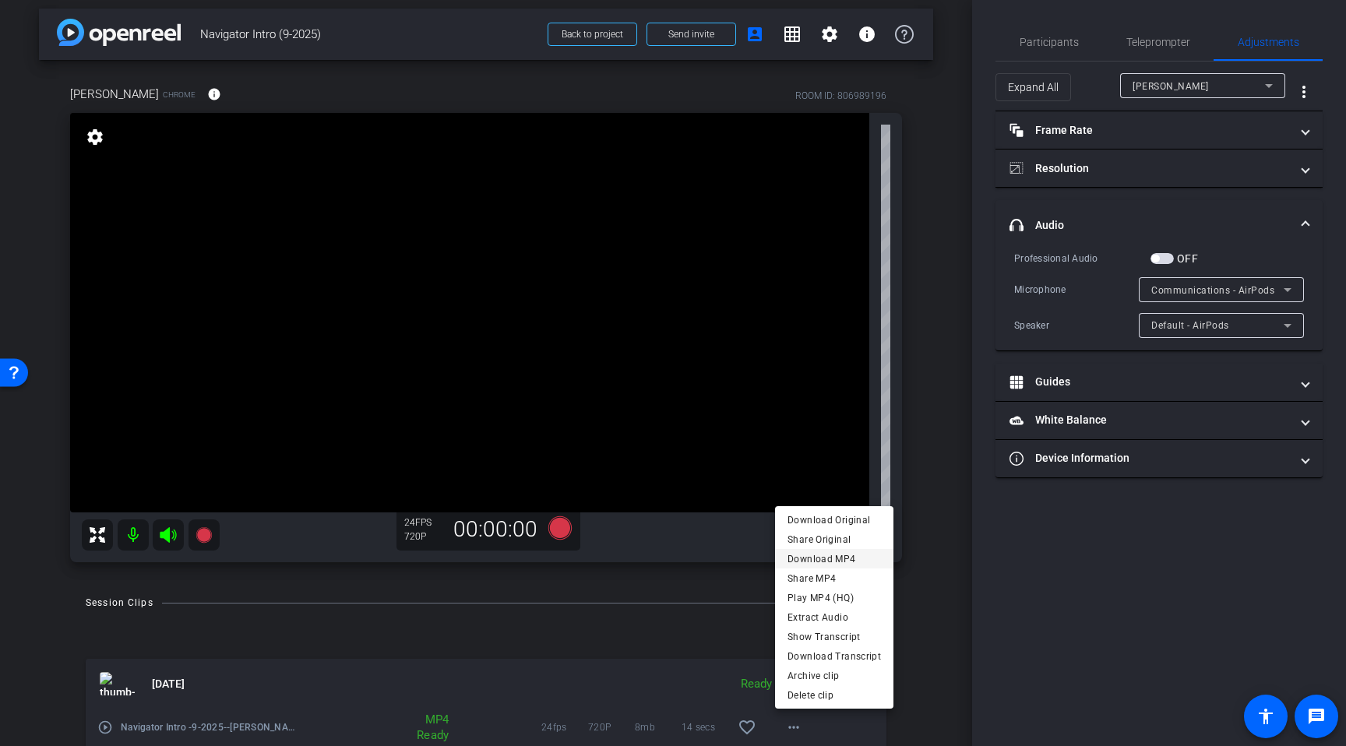
click at [859, 562] on span "Download MP4" at bounding box center [834, 559] width 93 height 19
